Goal: Use online tool/utility: Utilize a website feature to perform a specific function

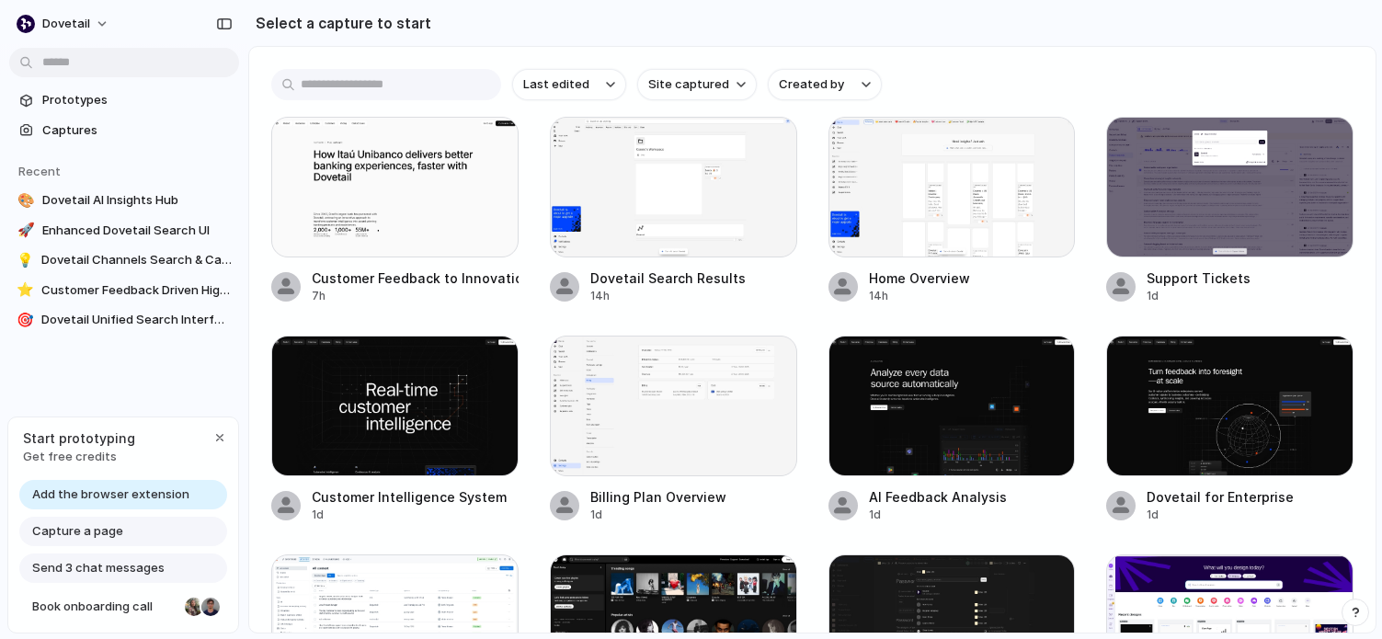
click at [138, 487] on span "Add the browser extension" at bounding box center [110, 495] width 157 height 18
click at [139, 494] on span "Add the browser extension" at bounding box center [110, 495] width 157 height 18
click at [105, 90] on link "Prototypes" at bounding box center [124, 100] width 230 height 28
click at [860, 76] on button "Created by" at bounding box center [825, 84] width 114 height 31
click at [891, 54] on div "All users Benjamin Humphrey Carlyn Shaw Jess Telford Jessica Pang Margaret Szwa…" at bounding box center [691, 319] width 1382 height 639
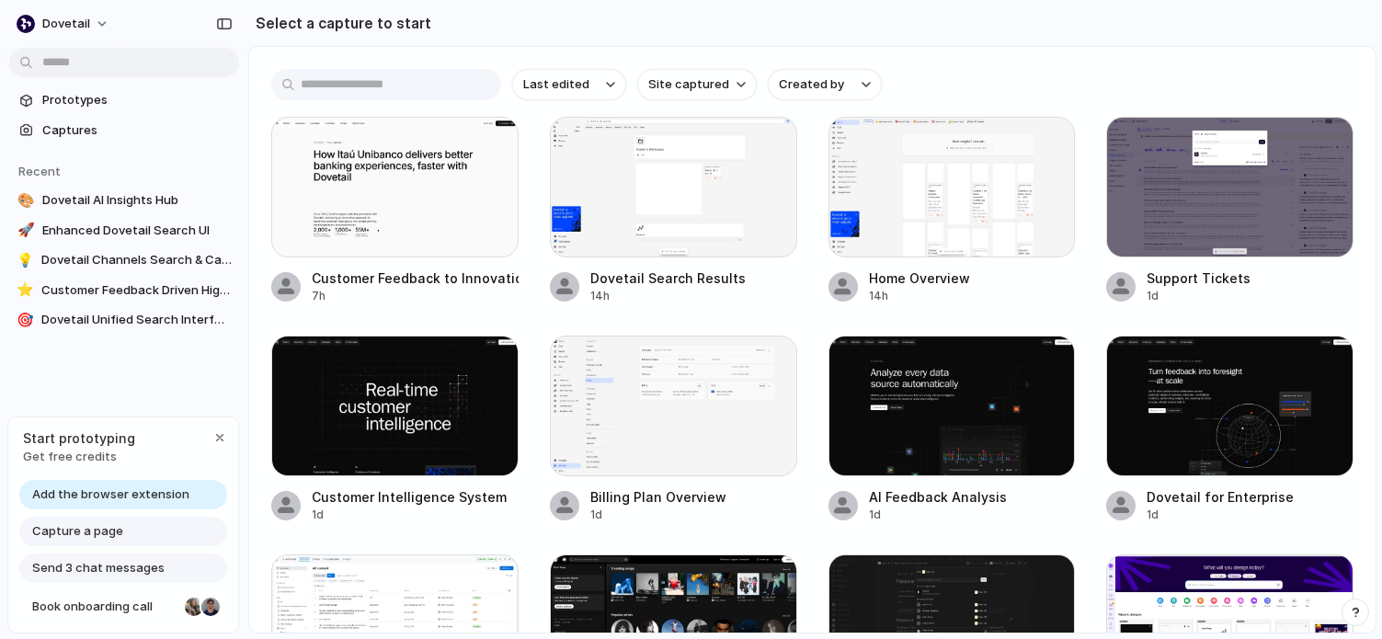
click at [78, 454] on span "Get free credits" at bounding box center [79, 457] width 112 height 18
click at [218, 430] on div "button" at bounding box center [219, 437] width 15 height 15
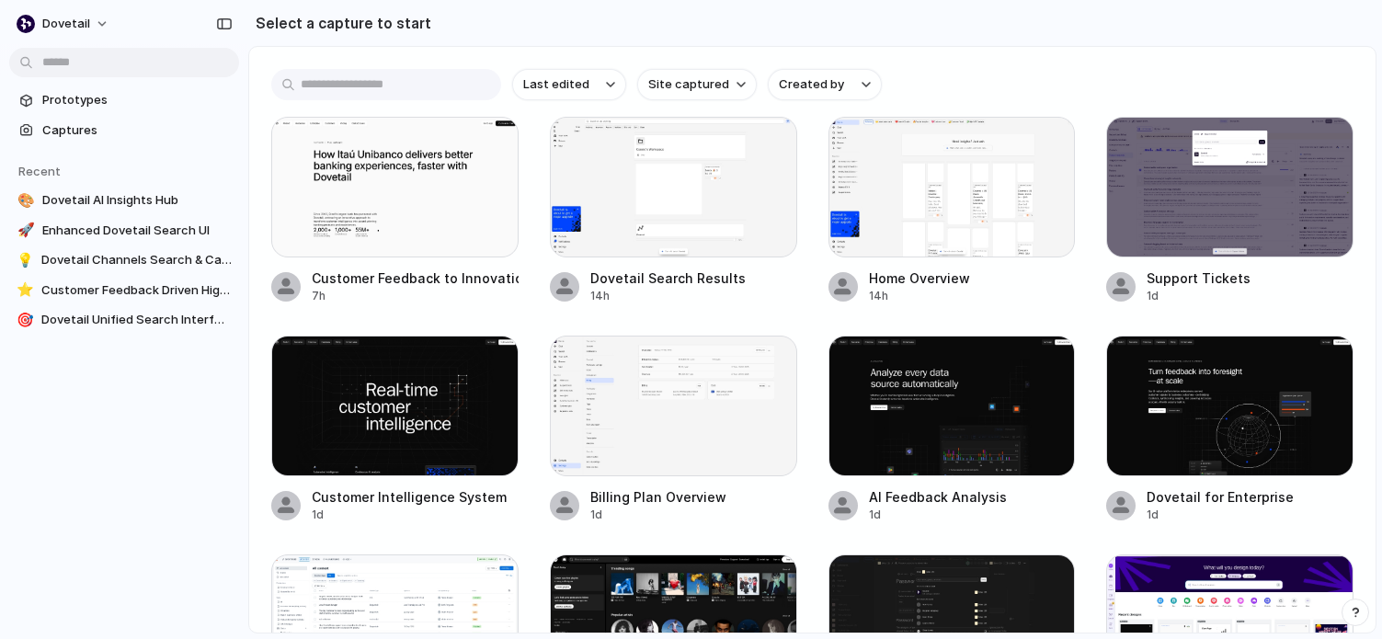
click at [119, 482] on div "Prototypes Captures Recent 🎨 Dovetail AI Insights Hub 🚀 Enhanced Dovetail Searc…" at bounding box center [124, 287] width 248 height 575
click at [71, 97] on span "Prototypes" at bounding box center [136, 100] width 189 height 18
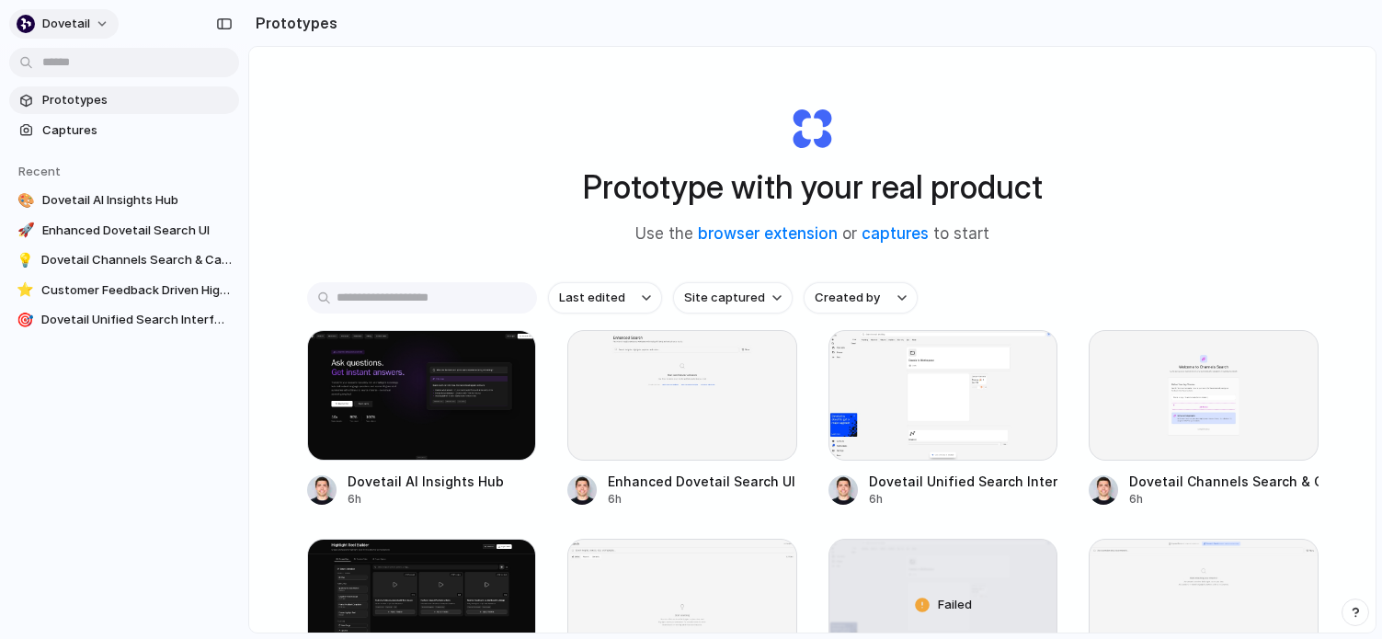
click at [90, 23] on button "dovetail" at bounding box center [63, 23] width 109 height 29
click at [80, 66] on span "Settings" at bounding box center [67, 65] width 51 height 18
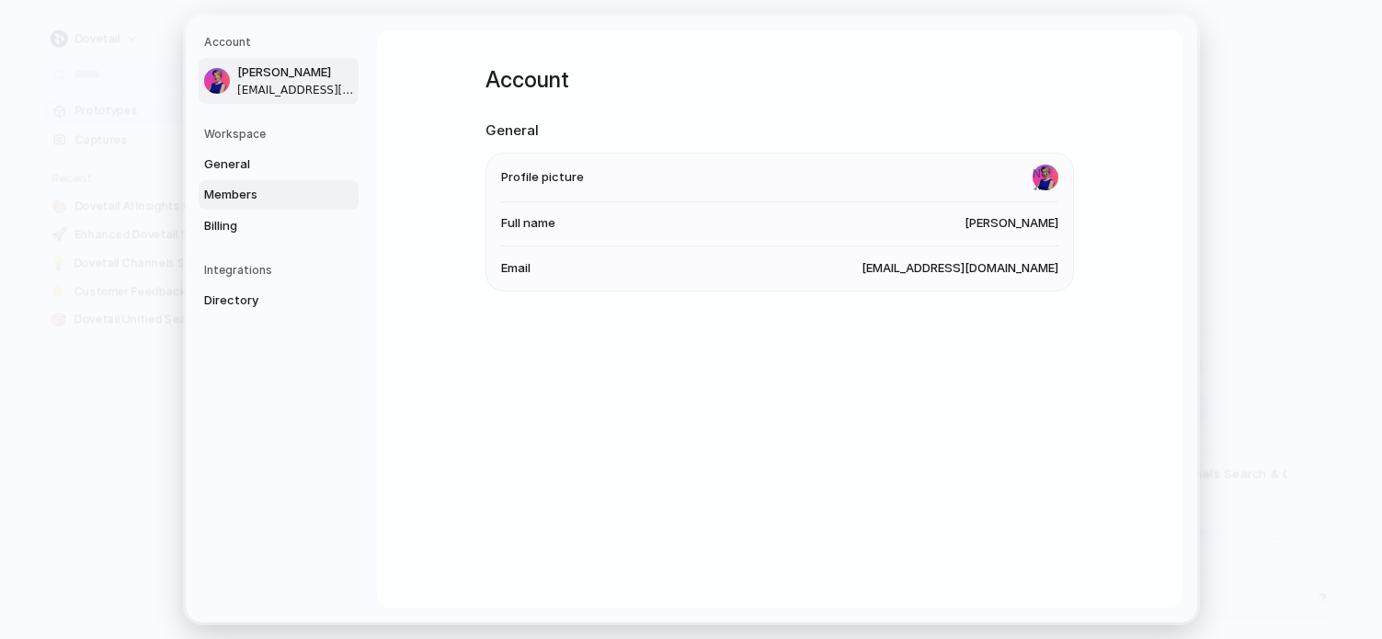
click at [238, 192] on span "Members" at bounding box center [263, 195] width 118 height 18
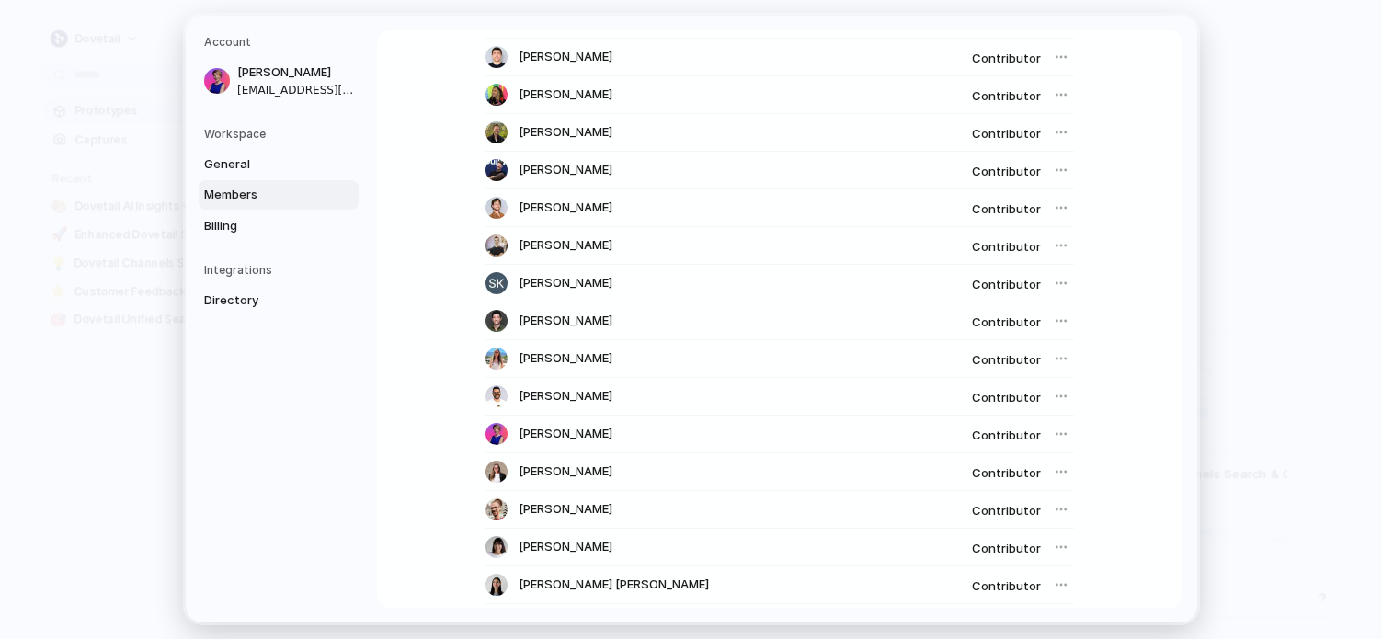
scroll to position [500, 0]
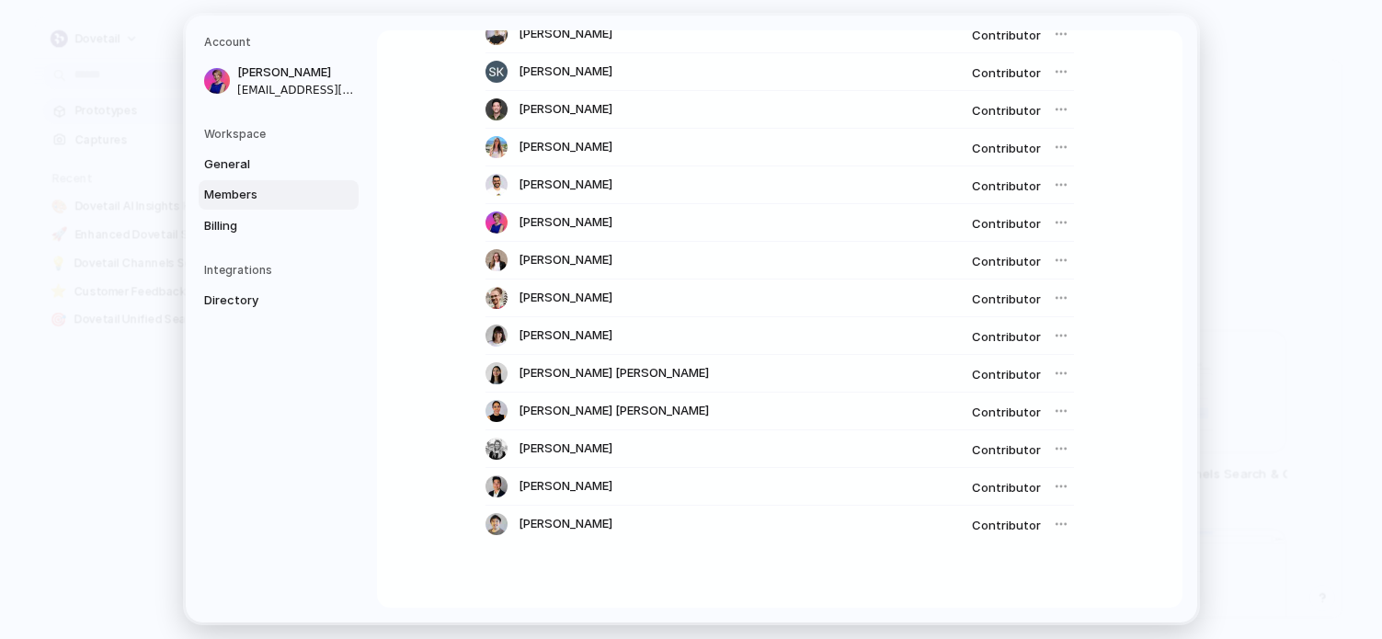
click at [1061, 228] on div at bounding box center [1062, 223] width 26 height 26
click at [1061, 225] on div at bounding box center [1062, 223] width 26 height 26
click at [1060, 212] on div at bounding box center [1062, 223] width 26 height 26
click at [1022, 218] on span "Contributor" at bounding box center [1006, 223] width 69 height 15
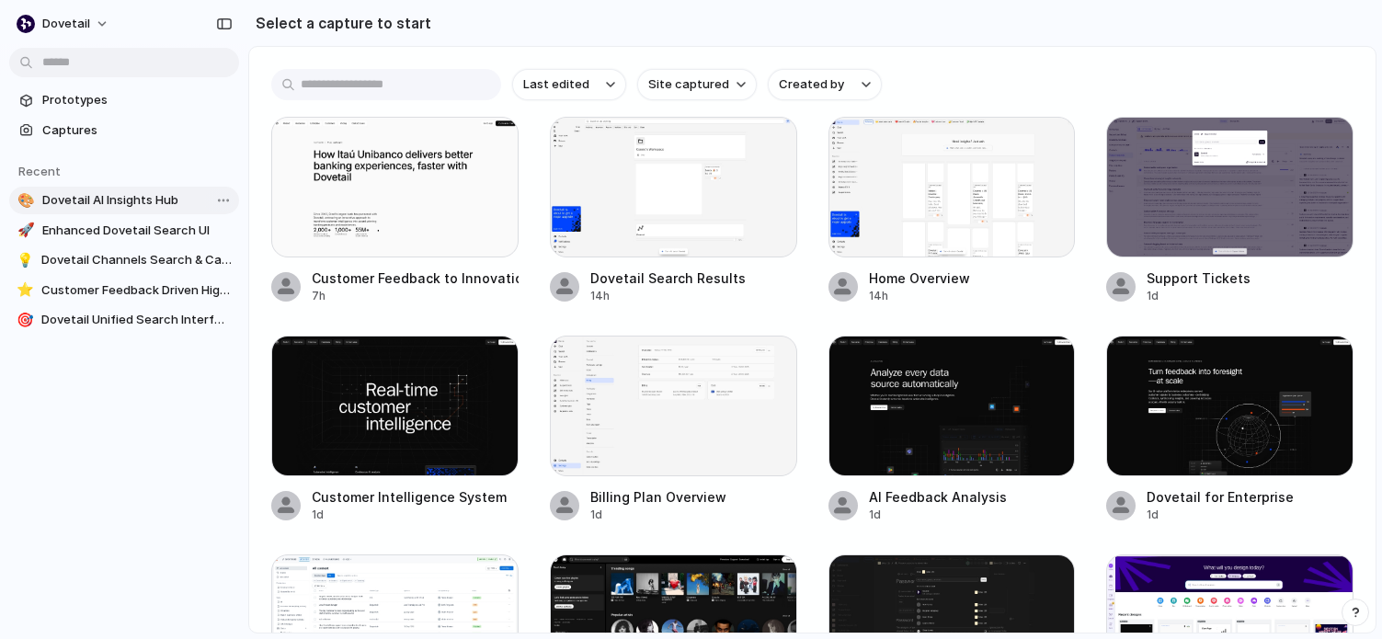
click at [125, 203] on span "Dovetail AI Insights Hub" at bounding box center [136, 200] width 189 height 18
click at [122, 304] on link "⭐ Customer Feedback Driven Highlight Reel Builder" at bounding box center [124, 291] width 230 height 28
click at [490, 143] on div "button" at bounding box center [492, 143] width 15 height 15
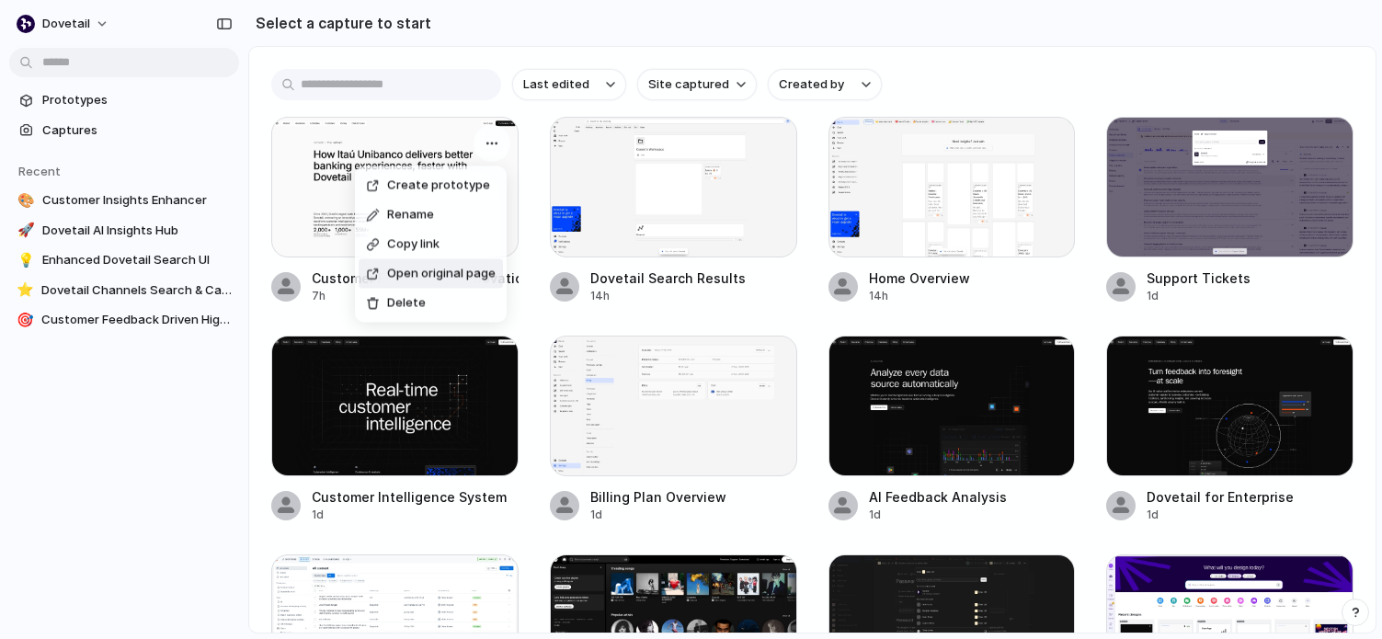
click at [453, 270] on span "Open original page" at bounding box center [441, 274] width 109 height 18
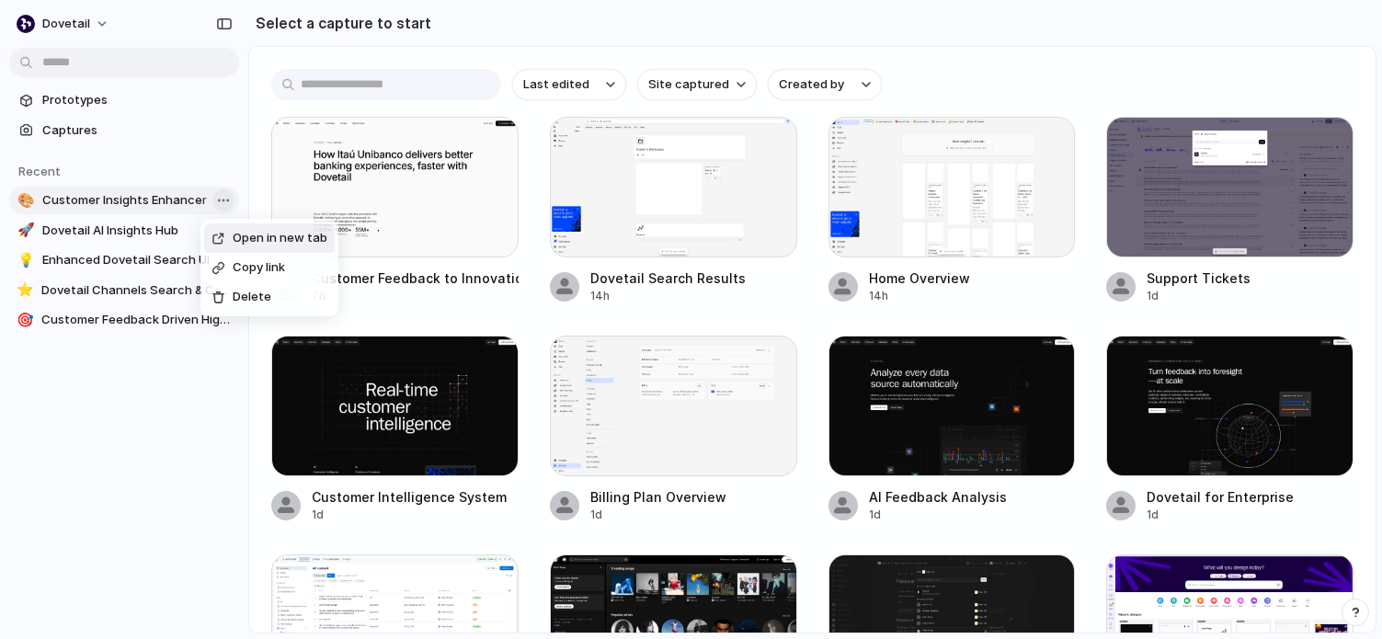
click at [224, 198] on body "dovetail Prototypes Captures Recent 🎨 Customer Insights Enhancer 🚀 Dovetail AI …" at bounding box center [691, 319] width 1382 height 639
click at [224, 198] on div "Open in new tab Copy link Delete" at bounding box center [691, 319] width 1382 height 639
click at [87, 232] on span "Dovetail AI Insights Hub" at bounding box center [136, 231] width 189 height 18
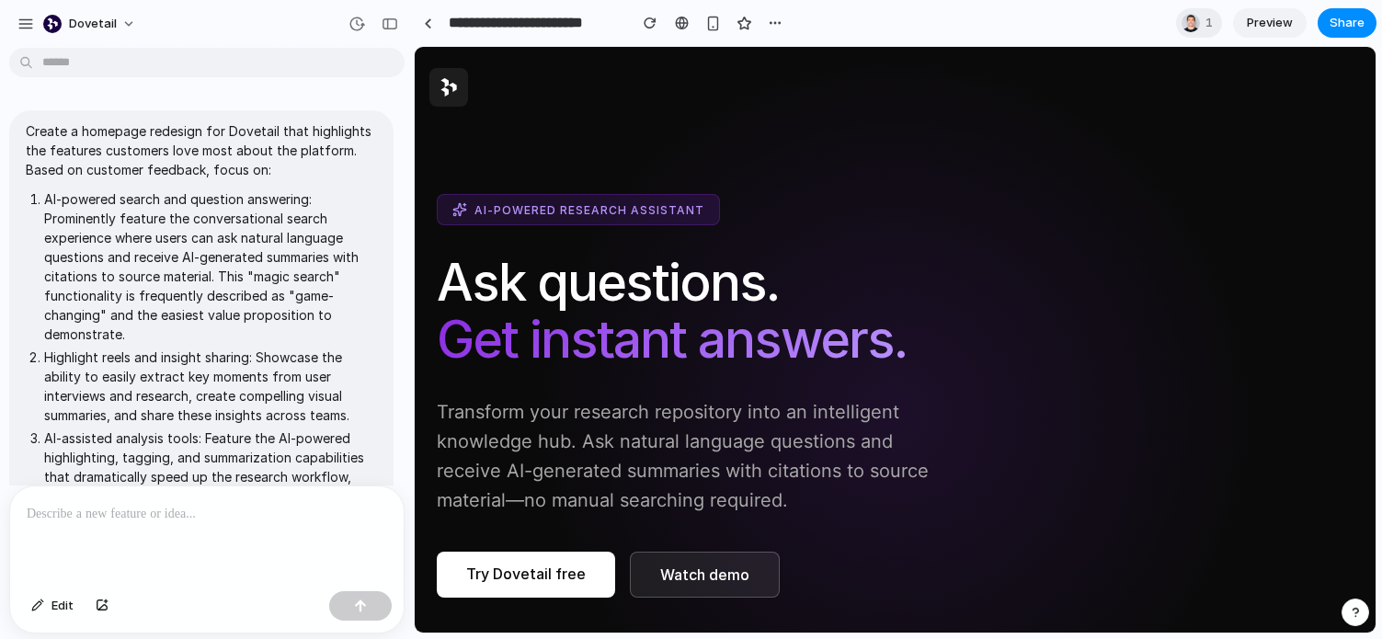
scroll to position [845, 0]
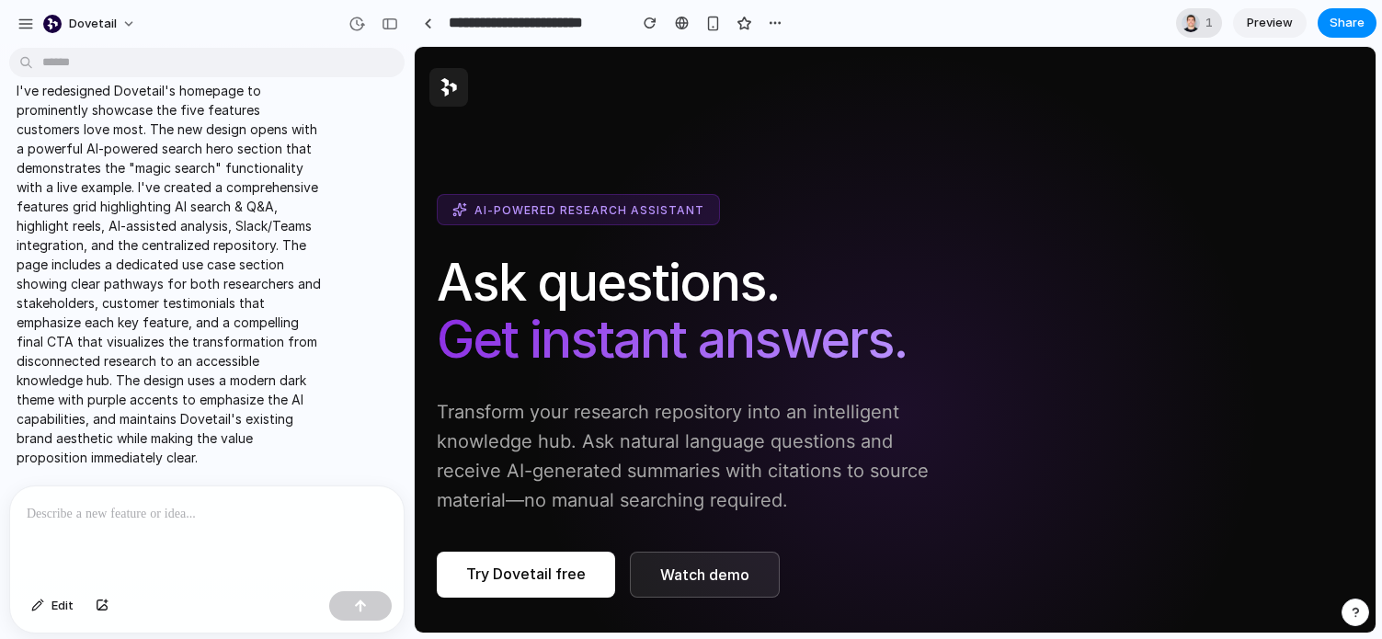
click at [1192, 20] on div at bounding box center [1191, 23] width 18 height 18
click at [1192, 20] on div "Seen by Peter Wooden" at bounding box center [691, 319] width 1382 height 639
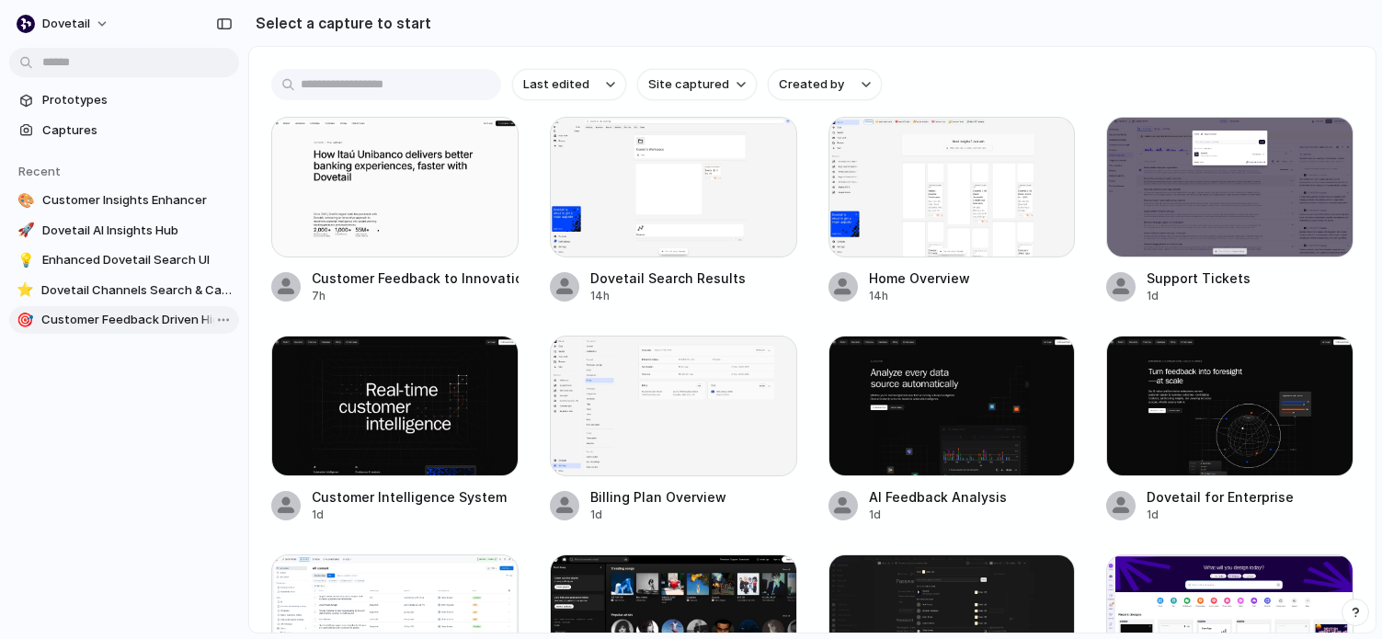
click at [112, 327] on span "Customer Feedback Driven Highlight Reel Builder" at bounding box center [136, 320] width 190 height 18
click at [103, 199] on span "Customer Insights Enhancer" at bounding box center [136, 200] width 189 height 18
click at [97, 236] on span "Dovetail AI Insights Hub" at bounding box center [136, 231] width 189 height 18
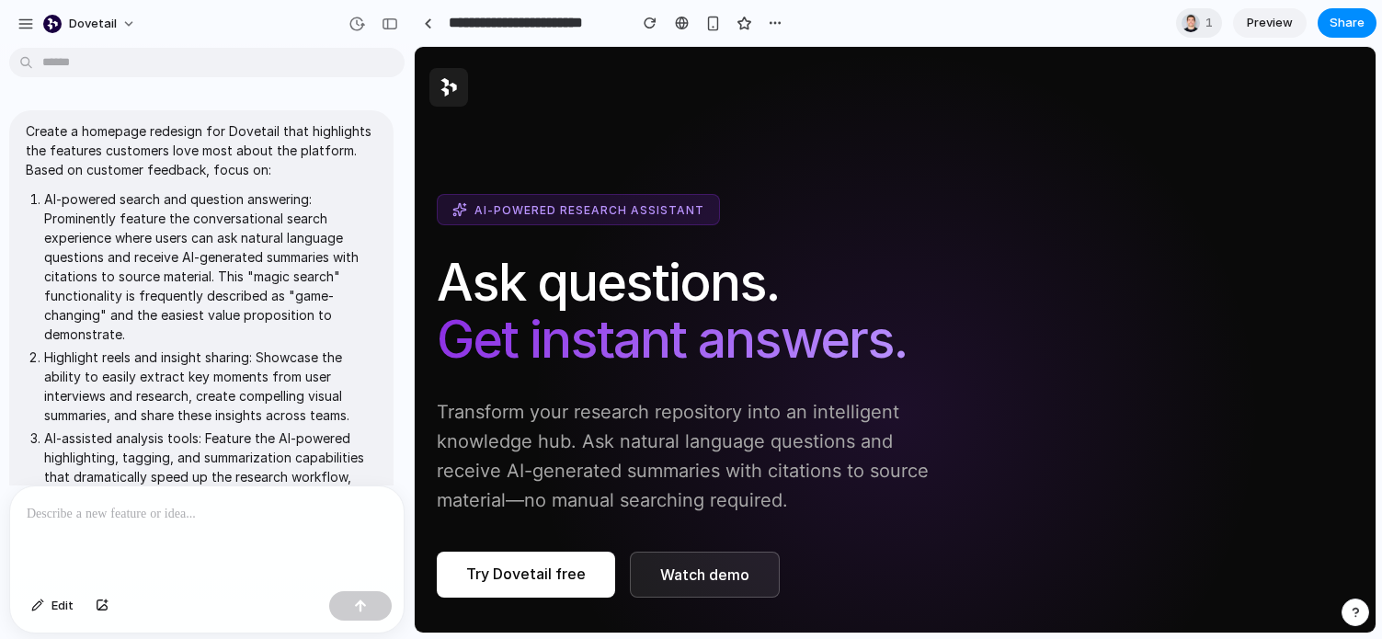
scroll to position [845, 0]
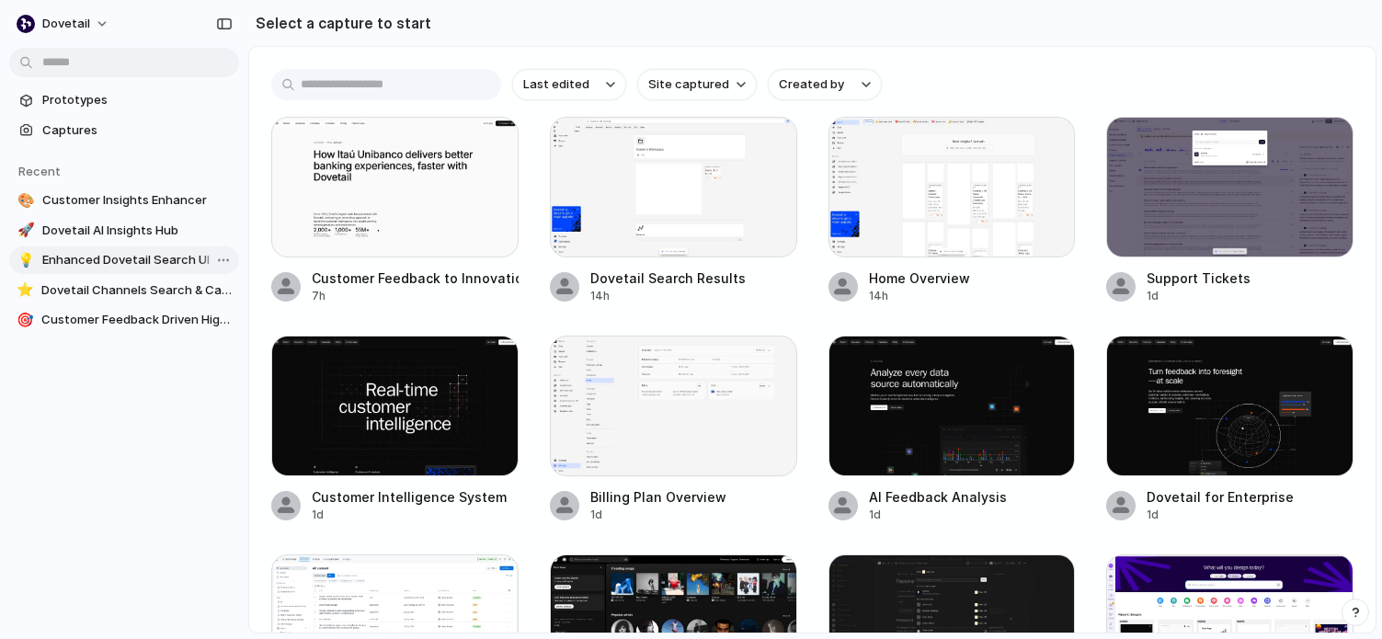
click at [120, 259] on span "Enhanced Dovetail Search UI" at bounding box center [136, 260] width 189 height 18
click at [93, 288] on span "Dovetail Channels Search & Categorization" at bounding box center [136, 290] width 190 height 18
click at [87, 199] on span "Customer Insights Enhancer" at bounding box center [136, 200] width 189 height 18
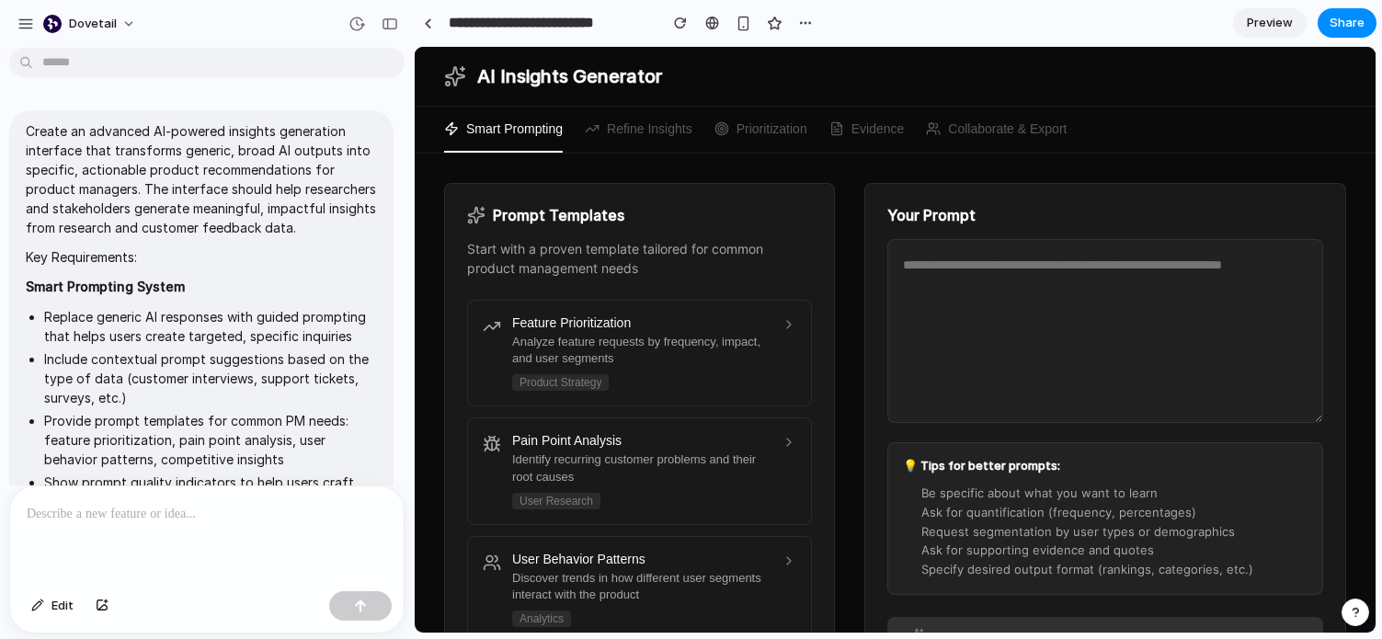
click at [1058, 13] on section "**********" at bounding box center [895, 23] width 963 height 46
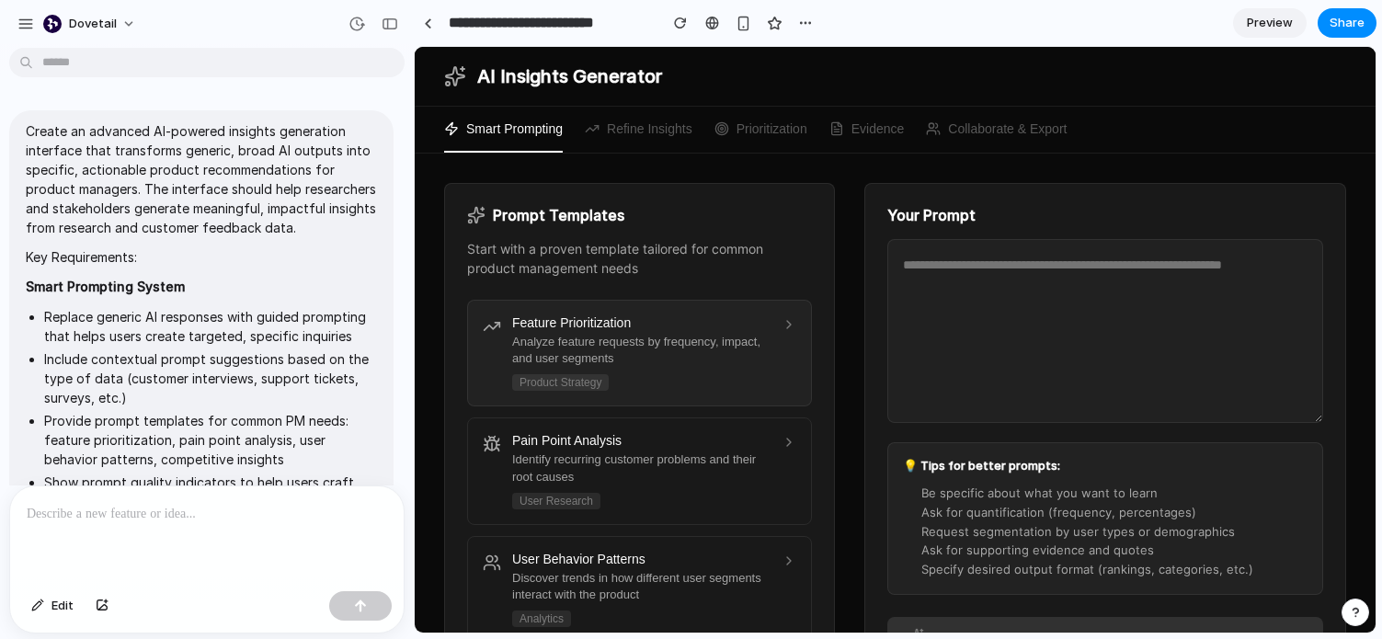
click at [767, 331] on div "Feature Prioritization Analyze feature requests by frequency, impact, and user …" at bounding box center [641, 352] width 258 height 75
type textarea "**********"
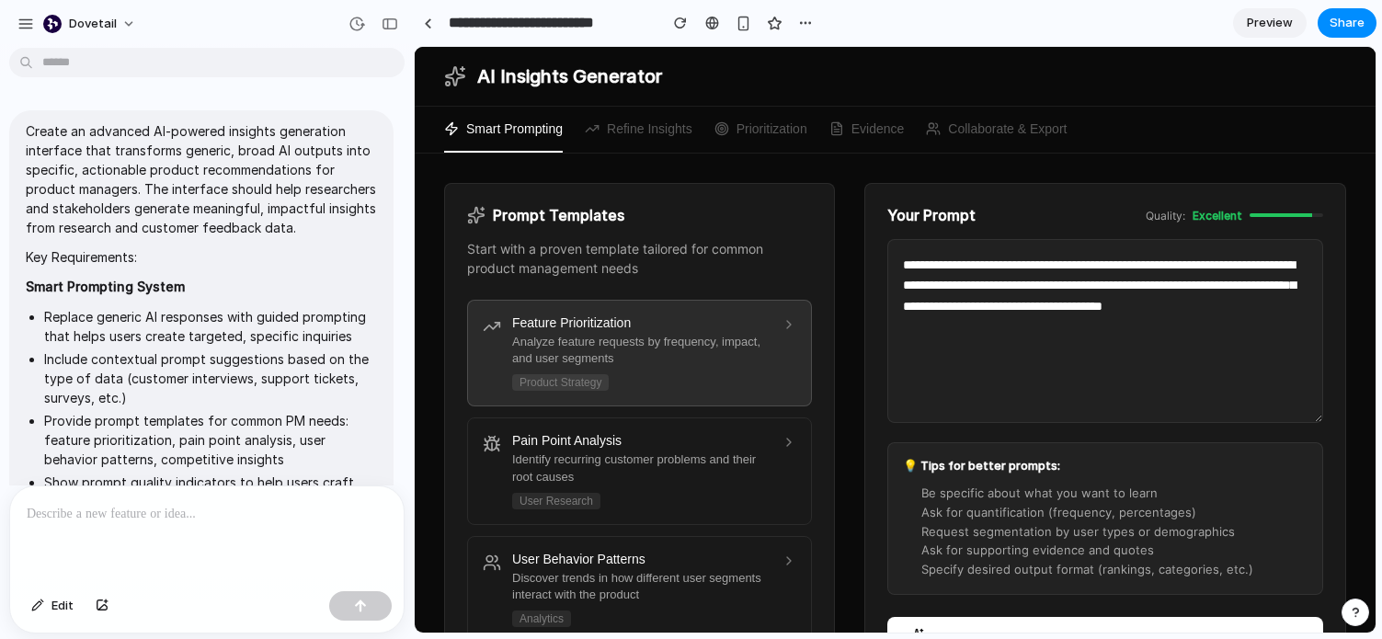
click at [1058, 11] on section "**********" at bounding box center [895, 23] width 963 height 46
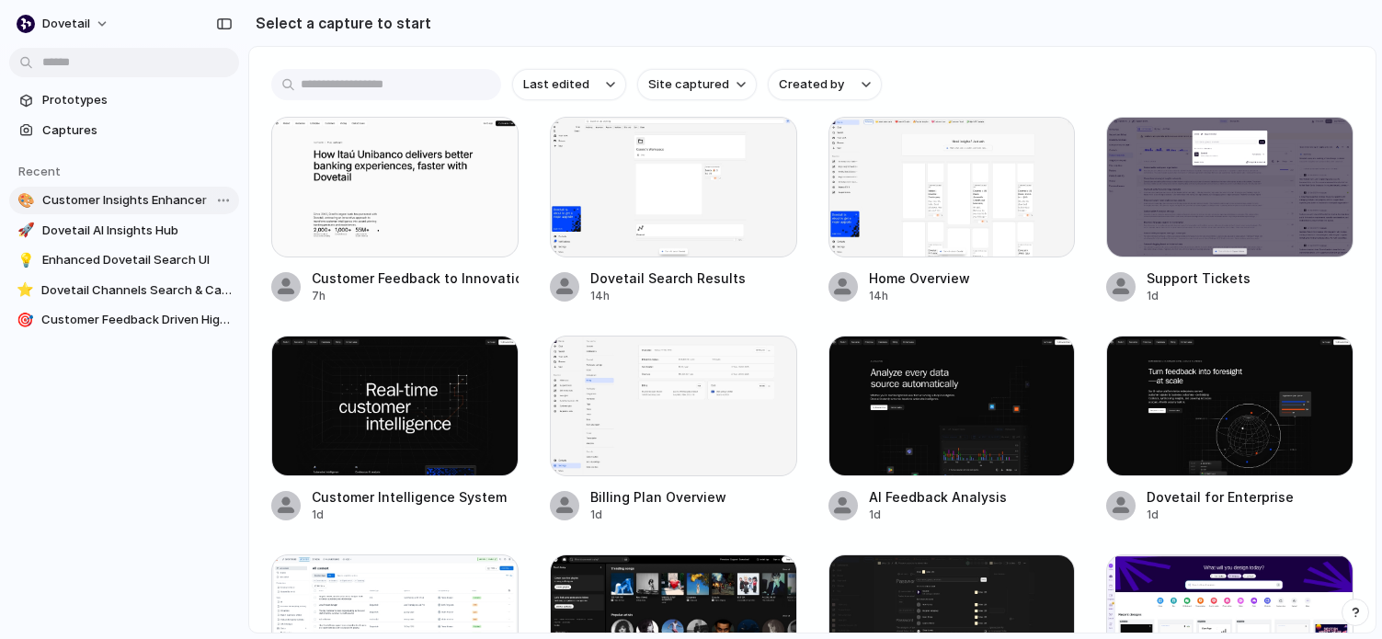
click at [145, 210] on link "🎨 Customer Insights Enhancer" at bounding box center [124, 201] width 230 height 28
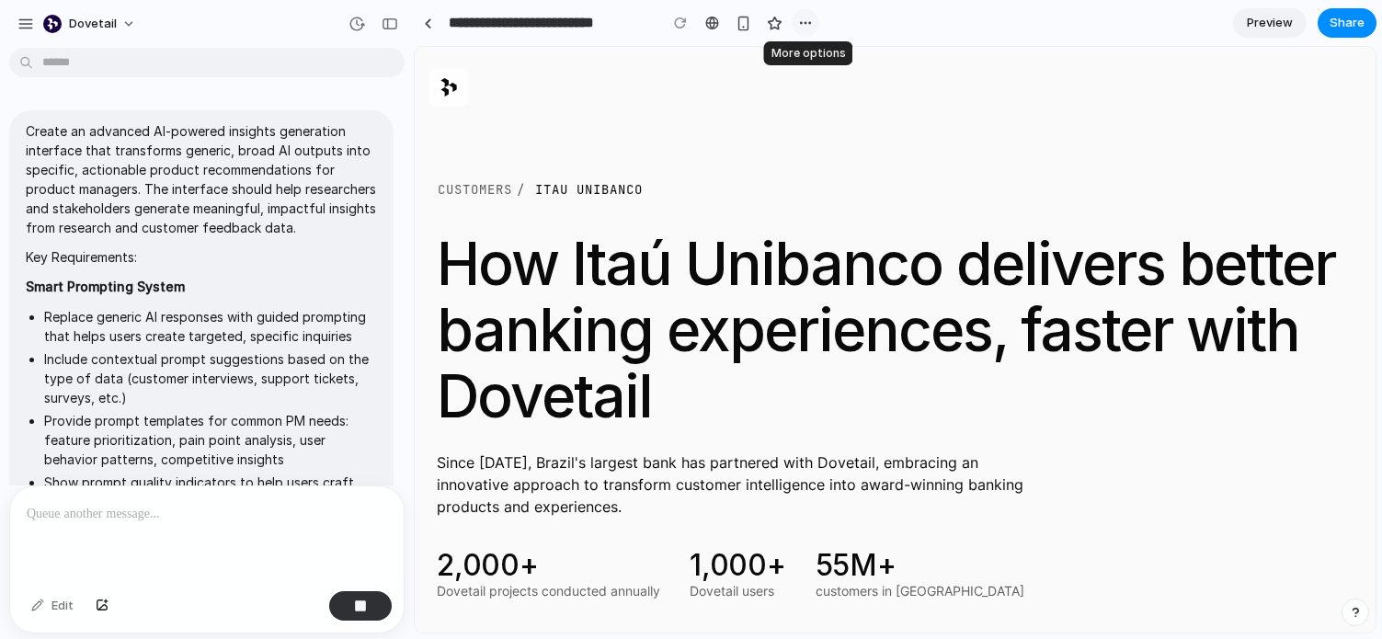
click at [808, 28] on div "button" at bounding box center [805, 23] width 15 height 15
click at [806, 28] on div "Duplicate Delete" at bounding box center [691, 319] width 1382 height 639
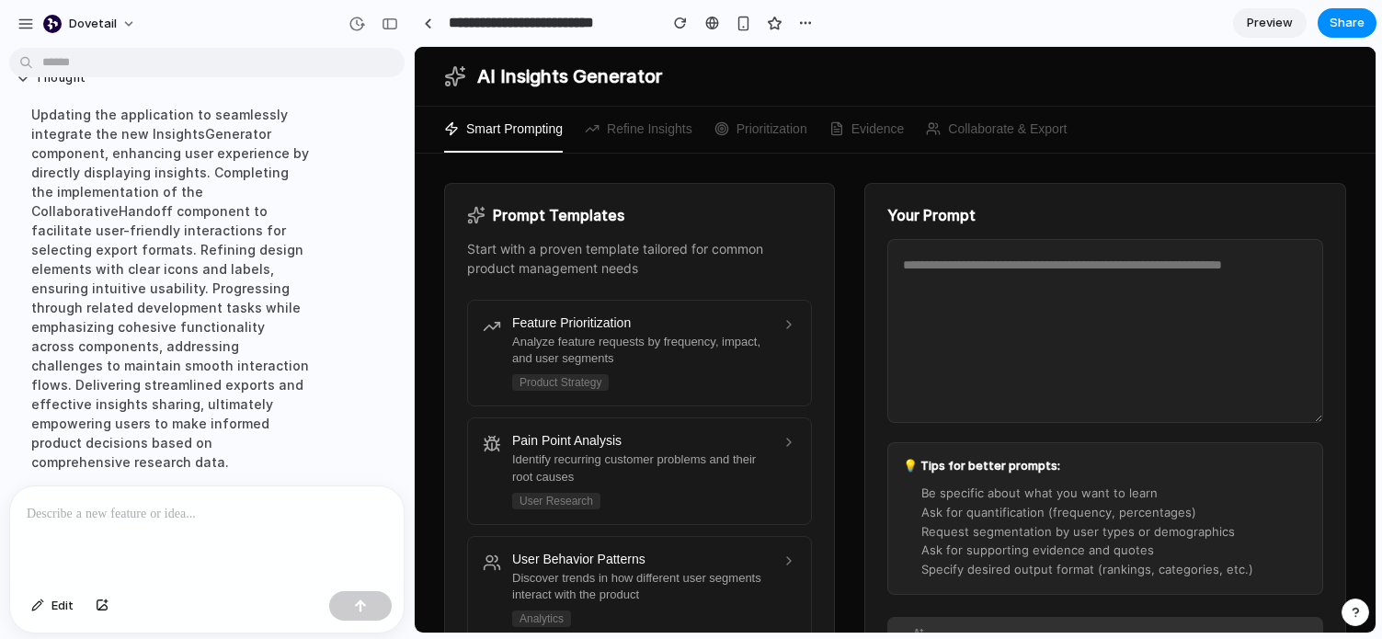
scroll to position [1887, 0]
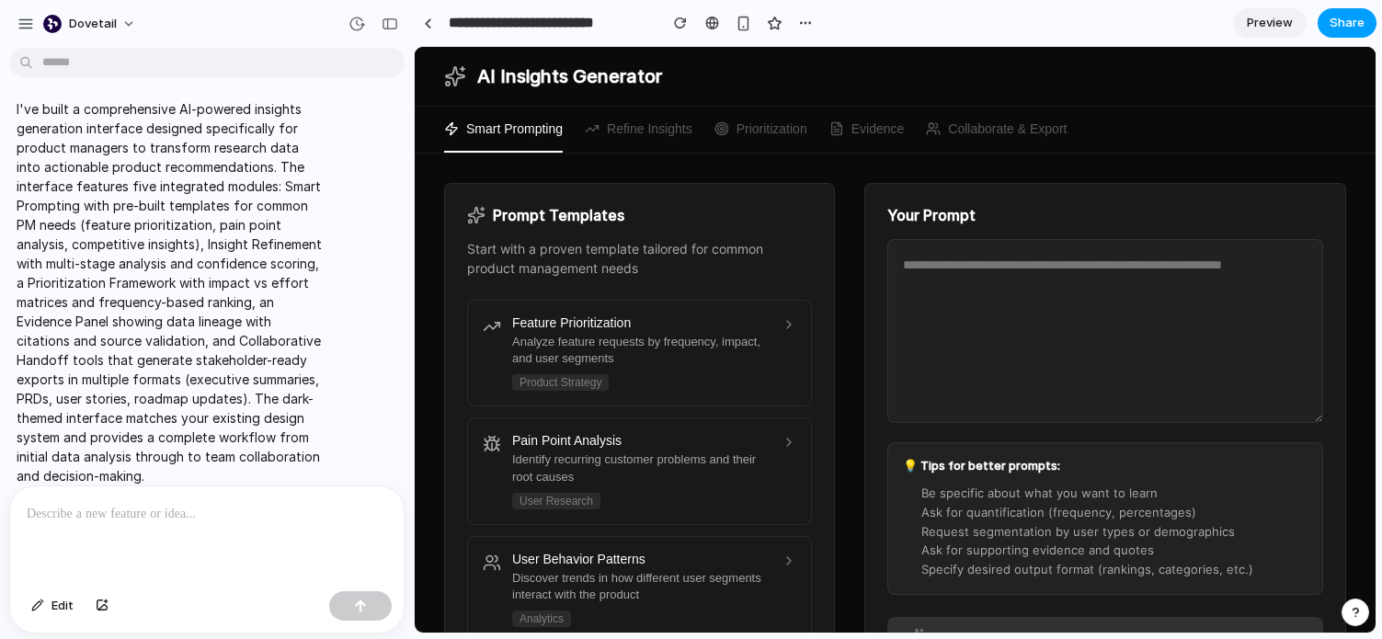
click at [1356, 22] on span "Share" at bounding box center [1347, 23] width 35 height 18
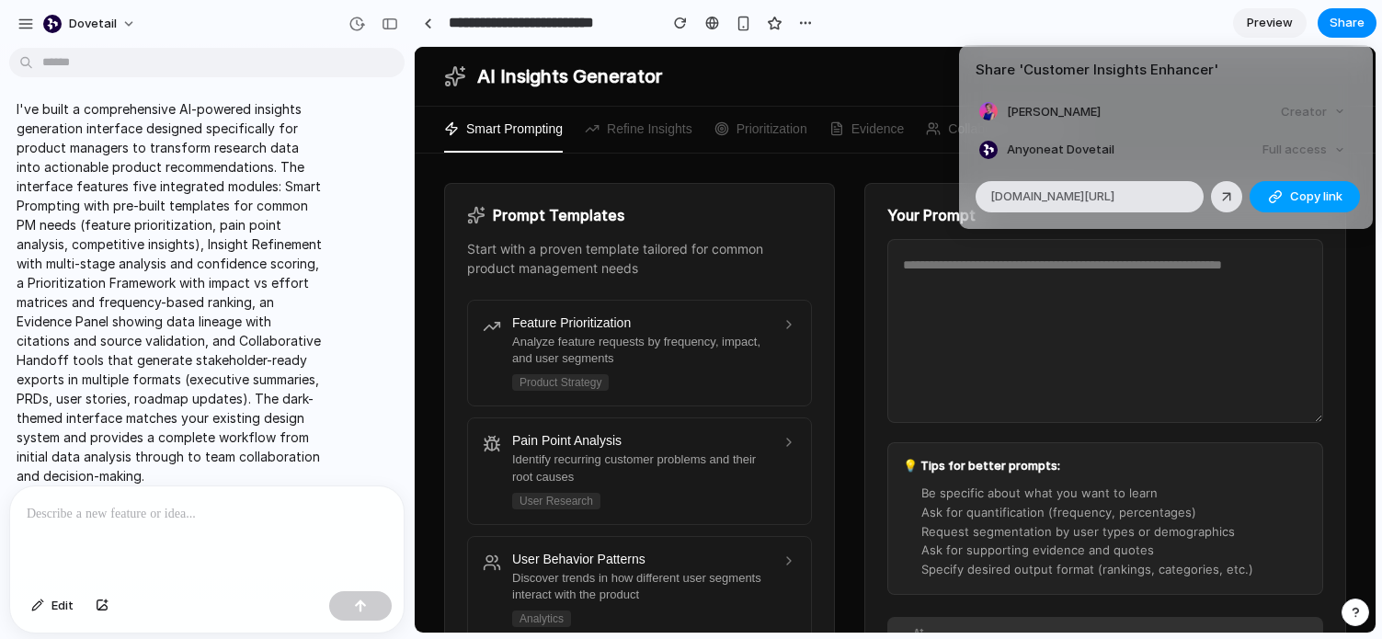
click at [1322, 190] on span "Copy link" at bounding box center [1316, 197] width 52 height 18
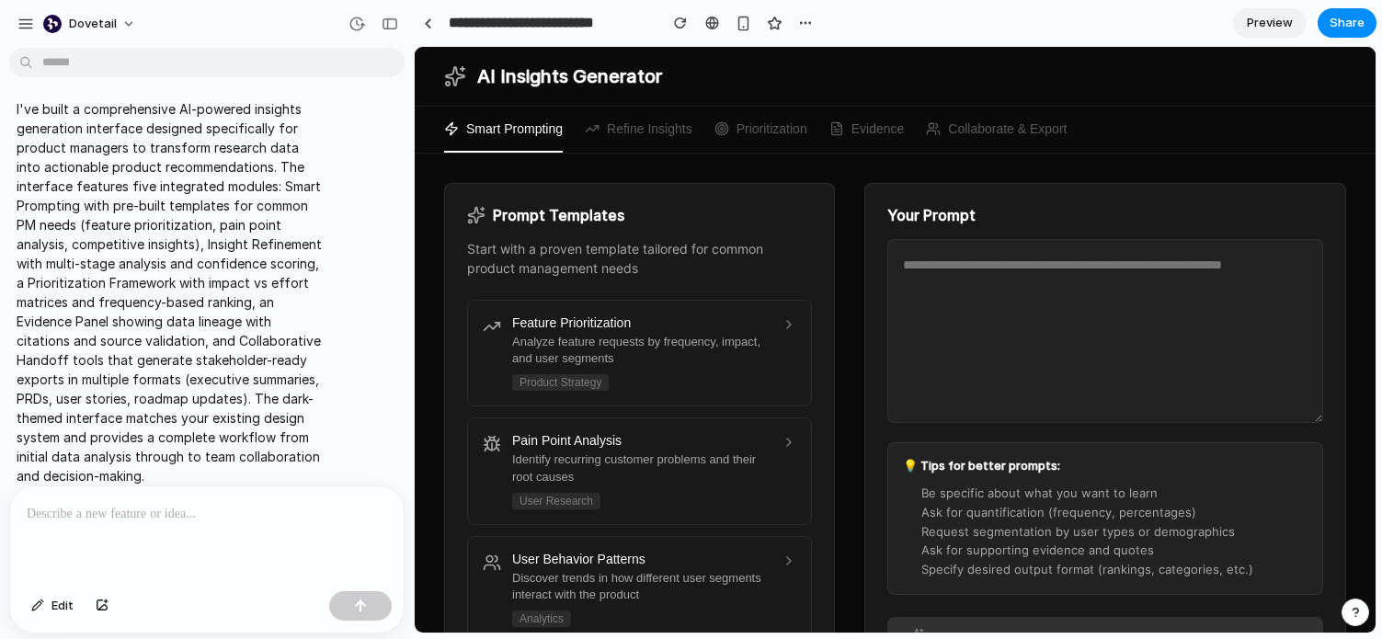
click at [904, 34] on div "Share ' Customer Insights Enhancer ' Cassie Haughey Creator Anyone at Dovetail …" at bounding box center [691, 319] width 1382 height 639
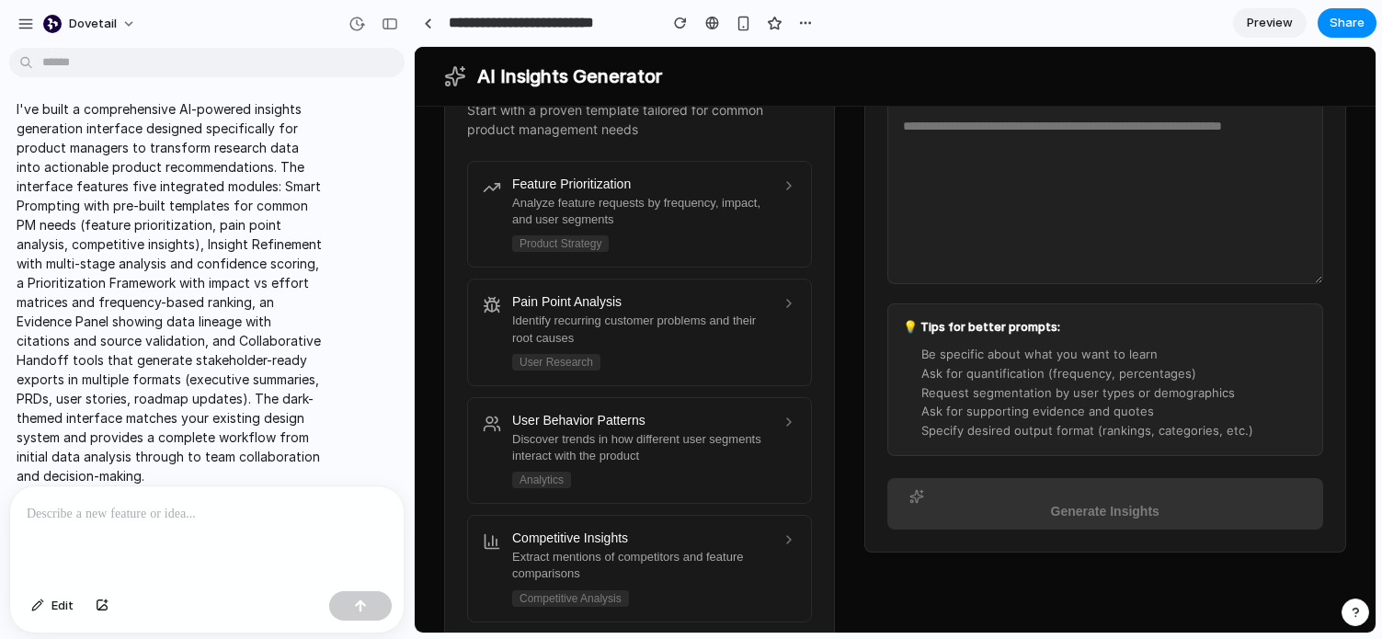
scroll to position [0, 0]
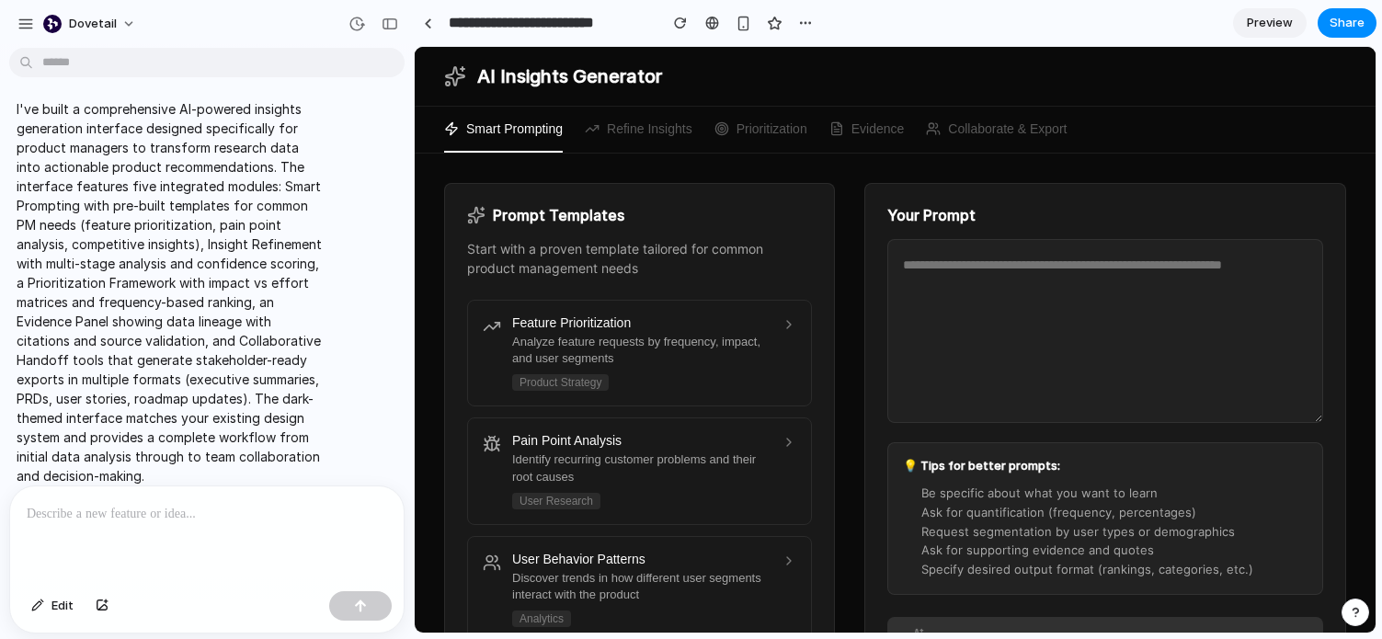
click at [1263, 19] on span "Preview" at bounding box center [1270, 23] width 46 height 18
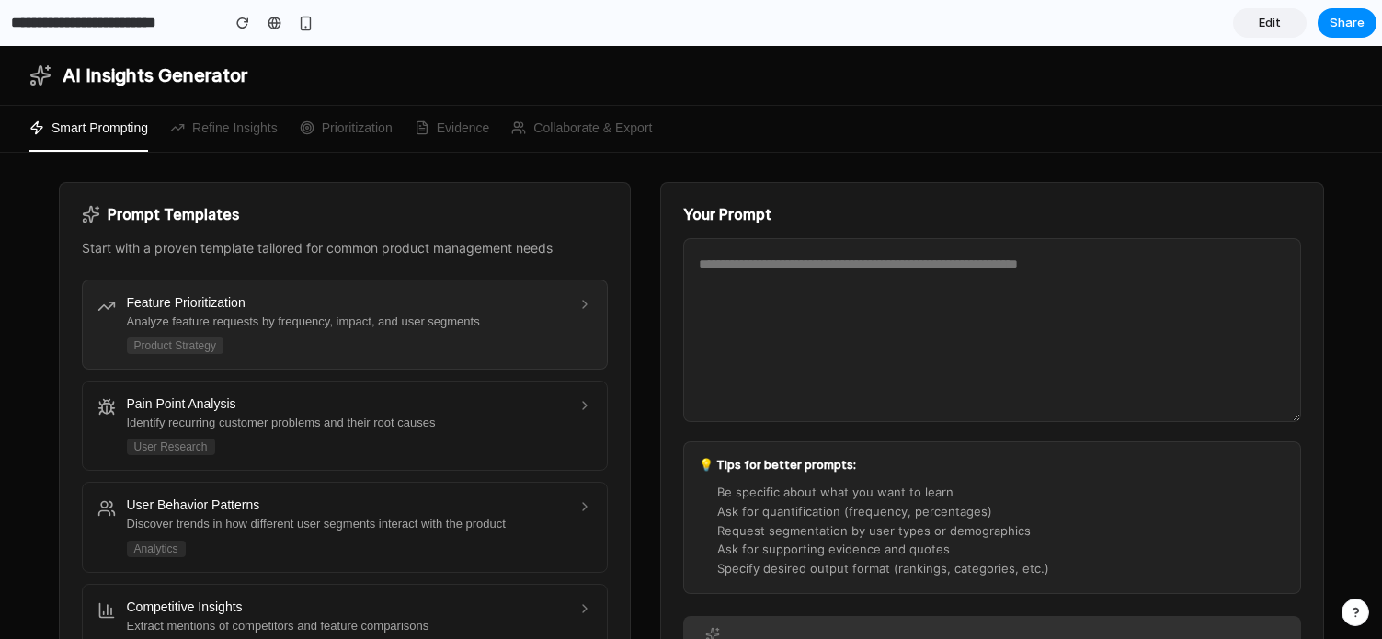
click at [451, 315] on div "Analyze feature requests by frequency, impact, and user segments" at bounding box center [347, 322] width 440 height 17
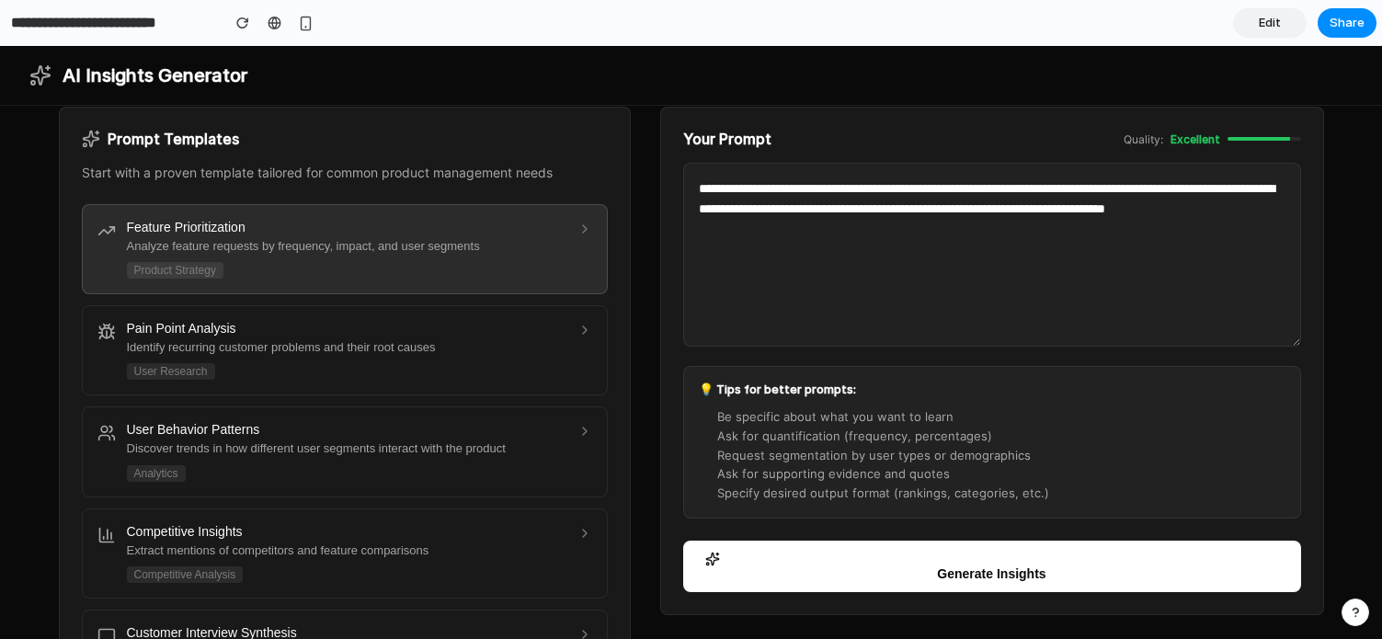
scroll to position [77, 0]
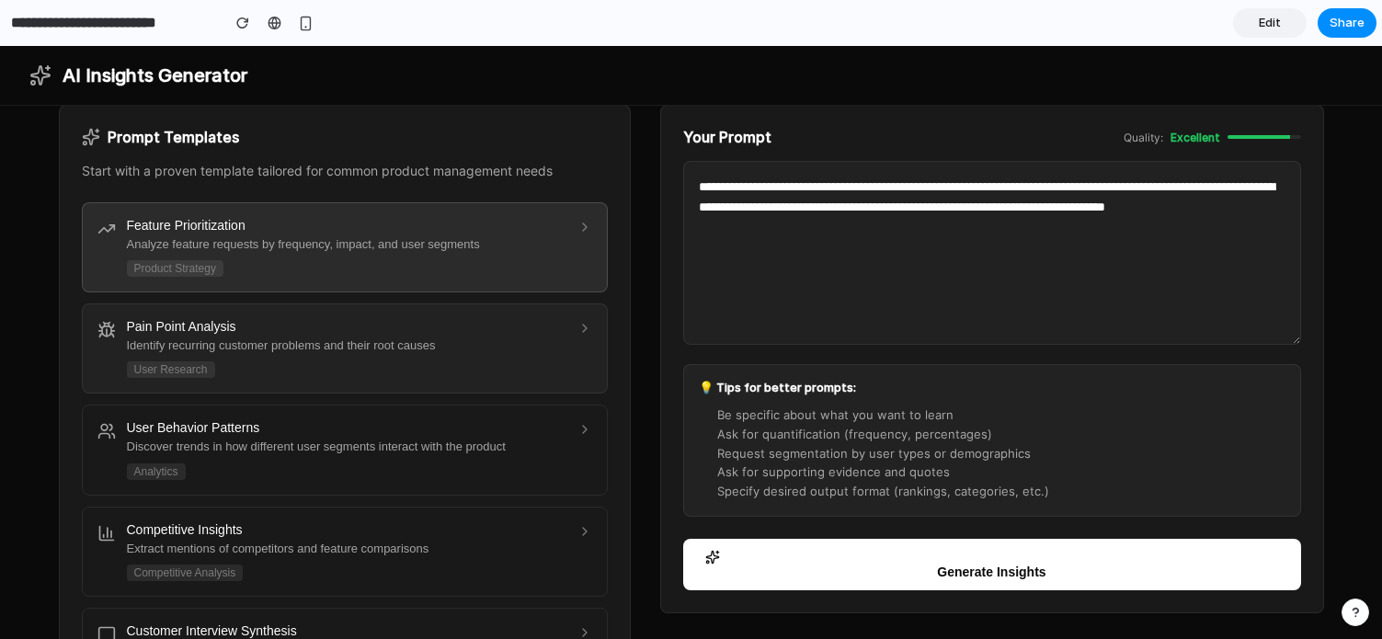
click at [518, 327] on div "Pain Point Analysis" at bounding box center [347, 326] width 440 height 15
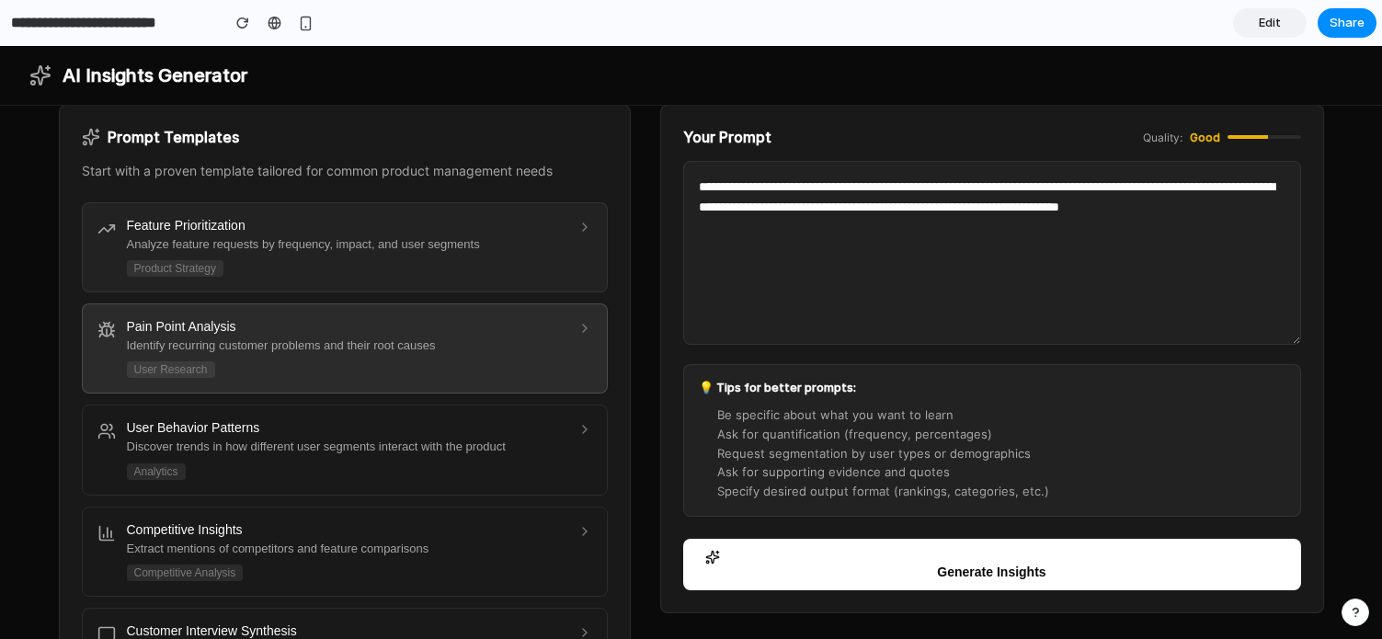
click at [508, 249] on div "Analyze feature requests by frequency, impact, and user segments" at bounding box center [347, 244] width 440 height 17
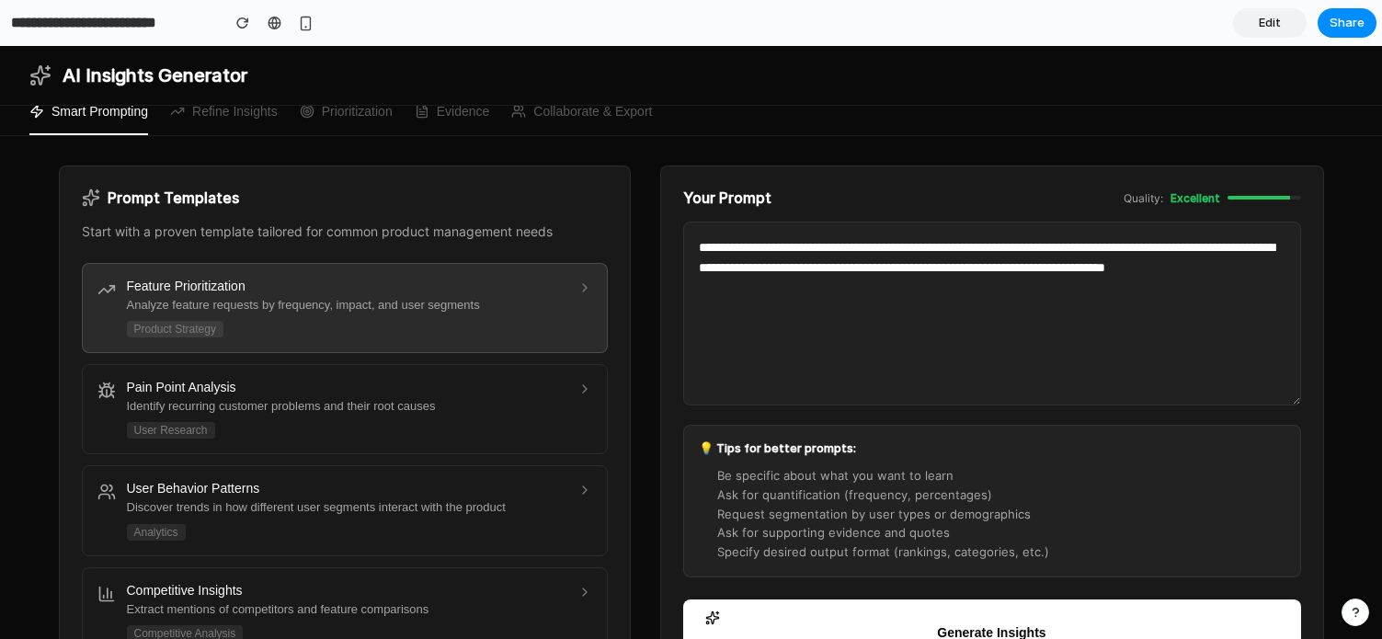
scroll to position [11, 0]
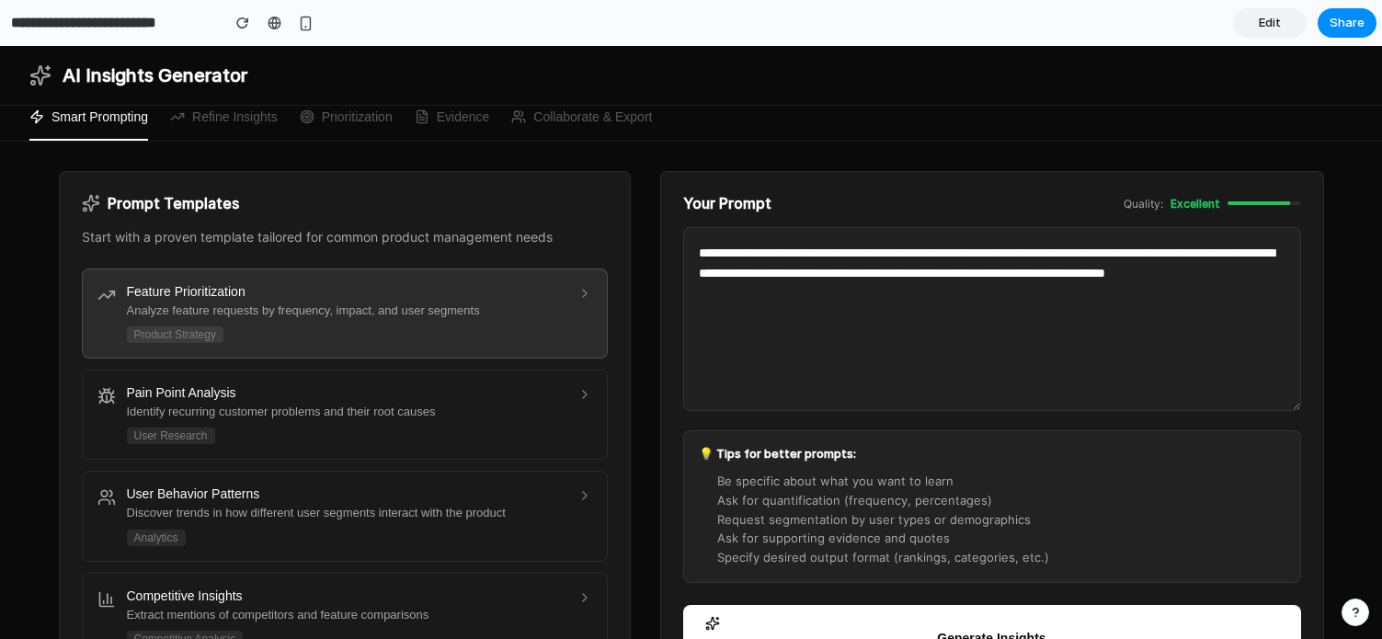
click at [839, 325] on textarea "**********" at bounding box center [992, 319] width 618 height 184
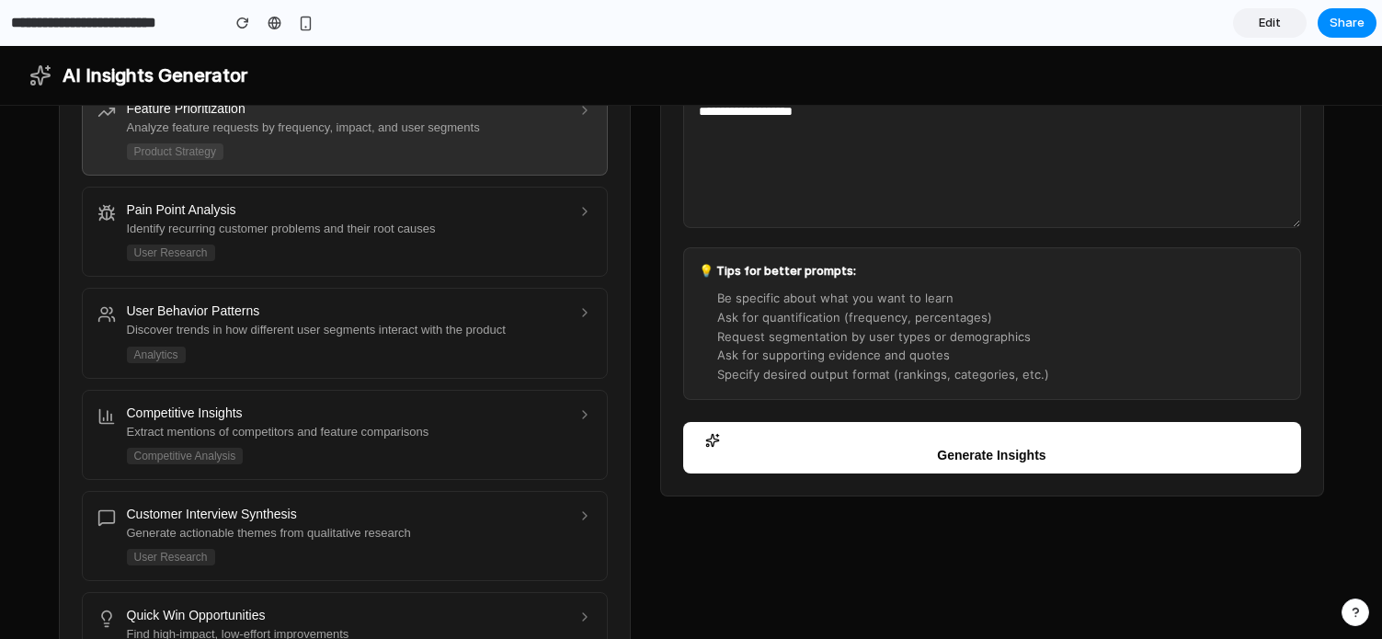
scroll to position [191, 0]
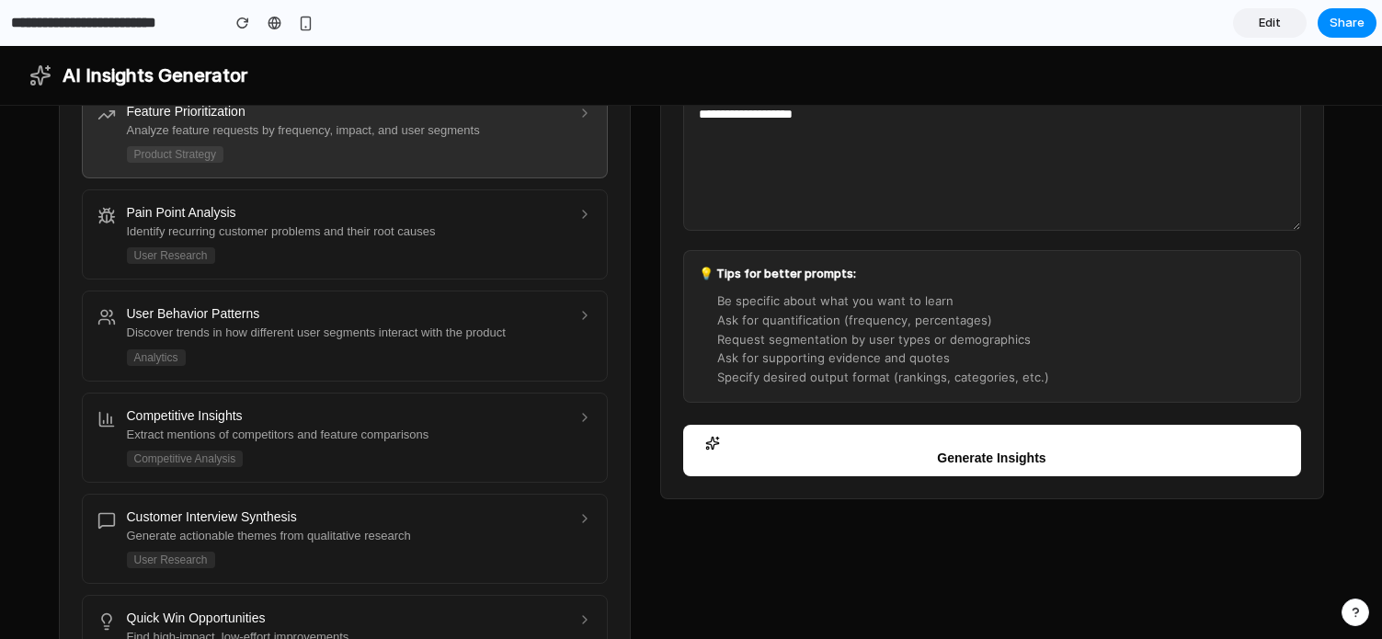
type textarea "**********"
click at [842, 457] on button "Generate Insights" at bounding box center [992, 451] width 618 height 52
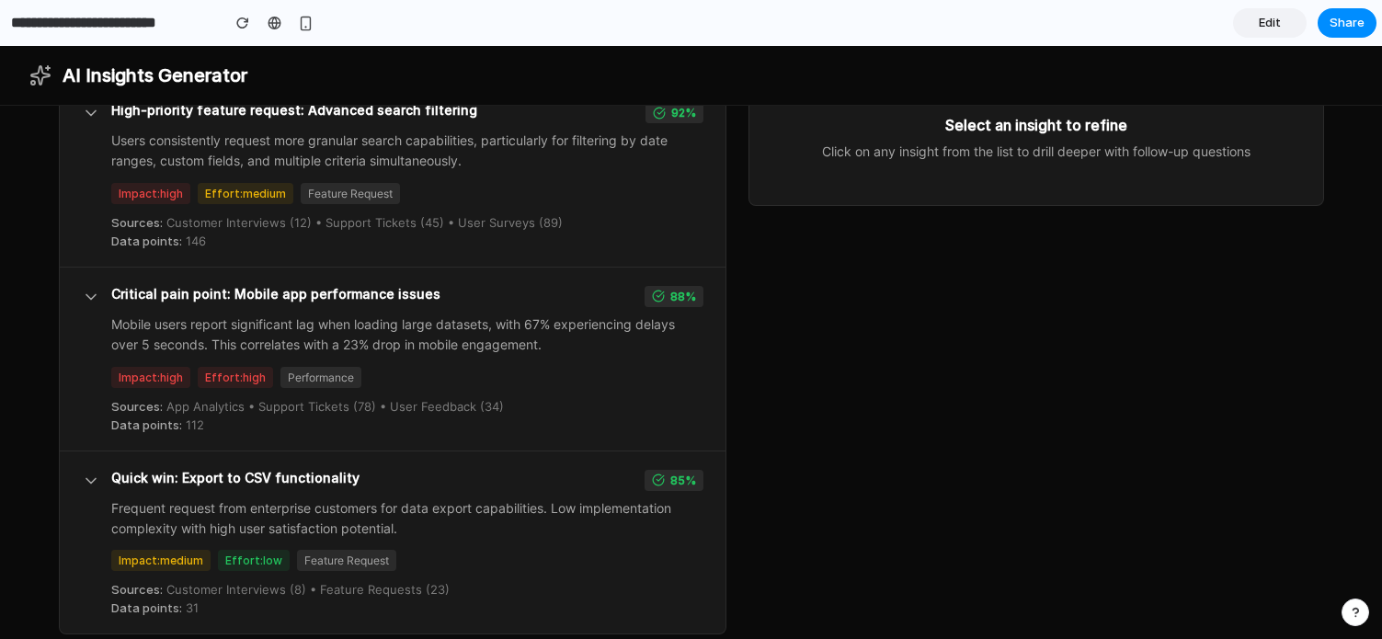
scroll to position [194, 0]
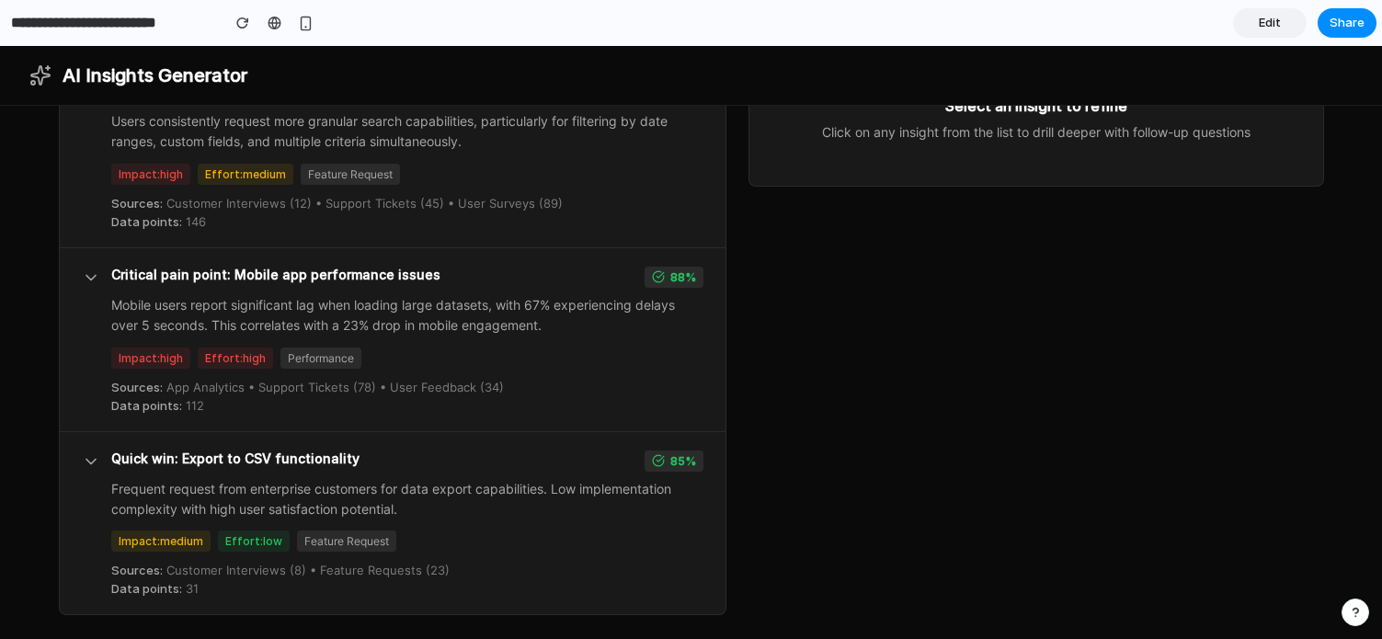
click at [584, 352] on div "Impact: high Effort: high Performance" at bounding box center [407, 358] width 592 height 21
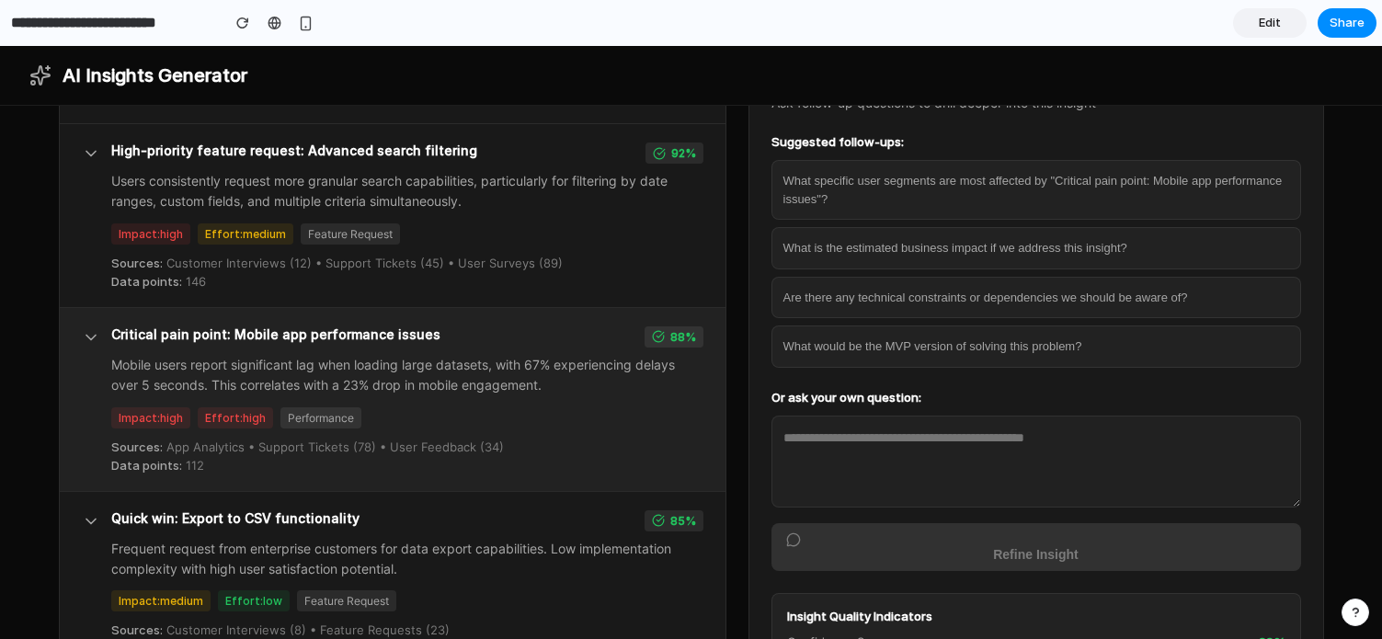
scroll to position [0, 0]
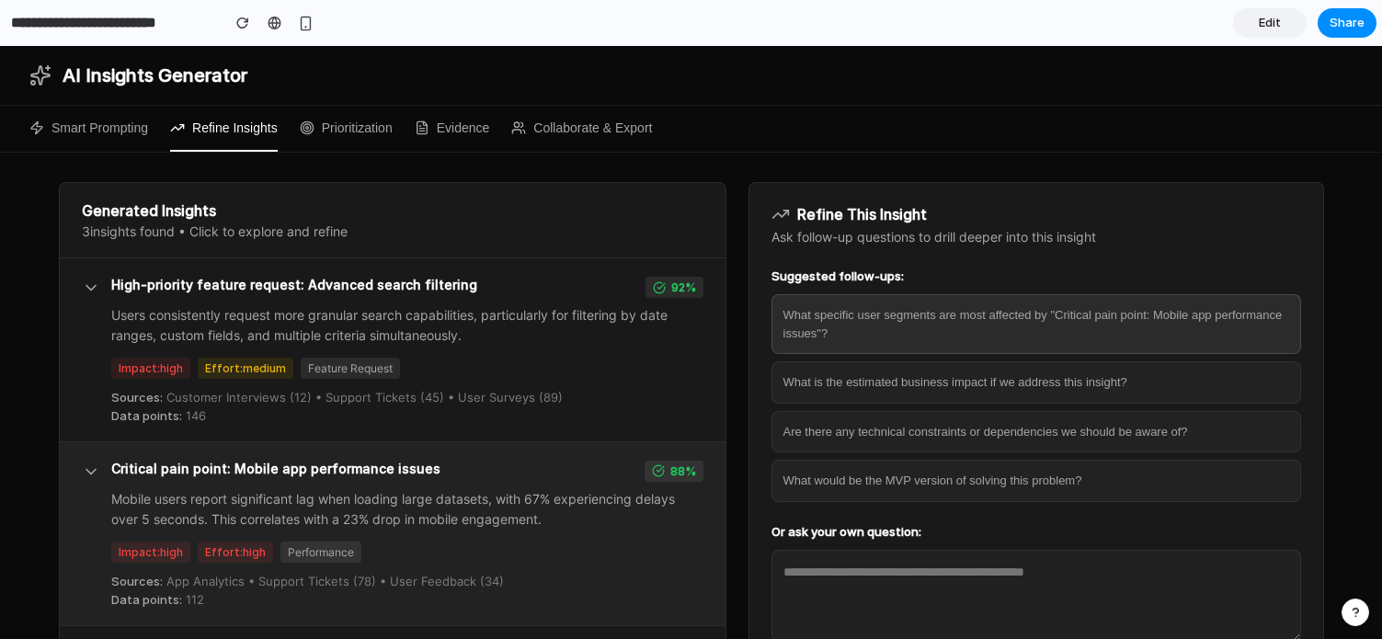
click at [897, 322] on button "What specific user segments are most affected by "Critical pain point: Mobile a…" at bounding box center [1037, 324] width 530 height 60
type textarea "**********"
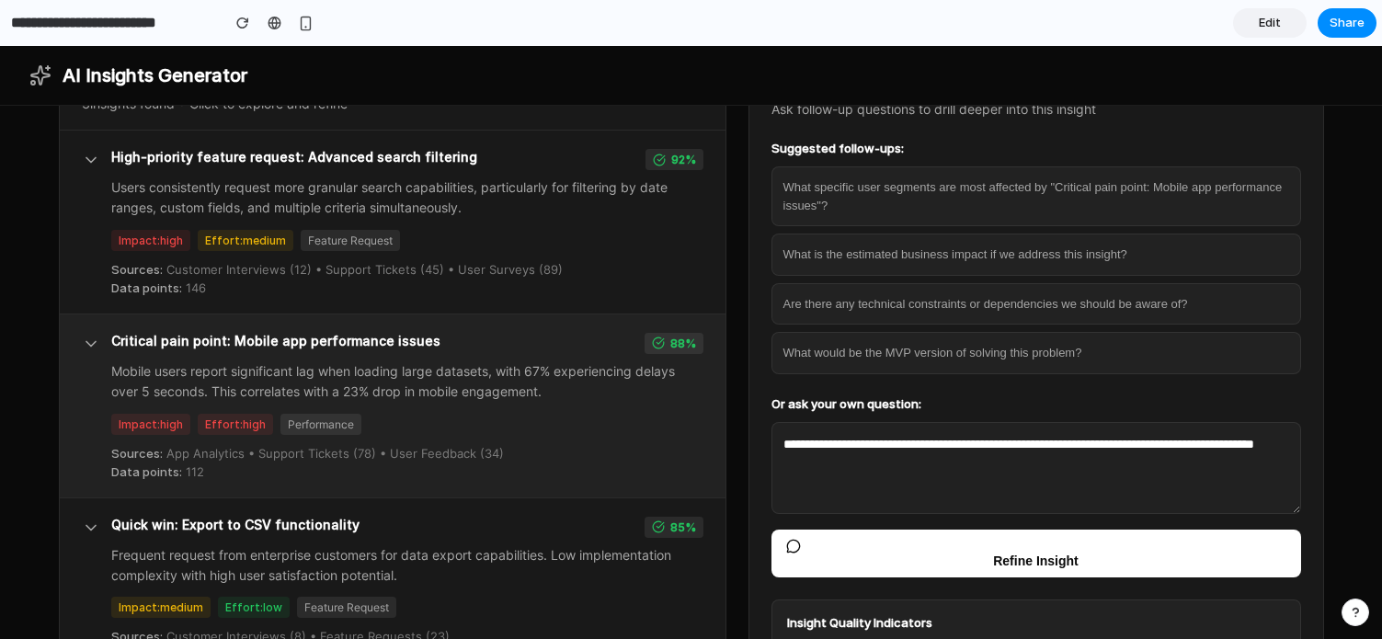
scroll to position [253, 0]
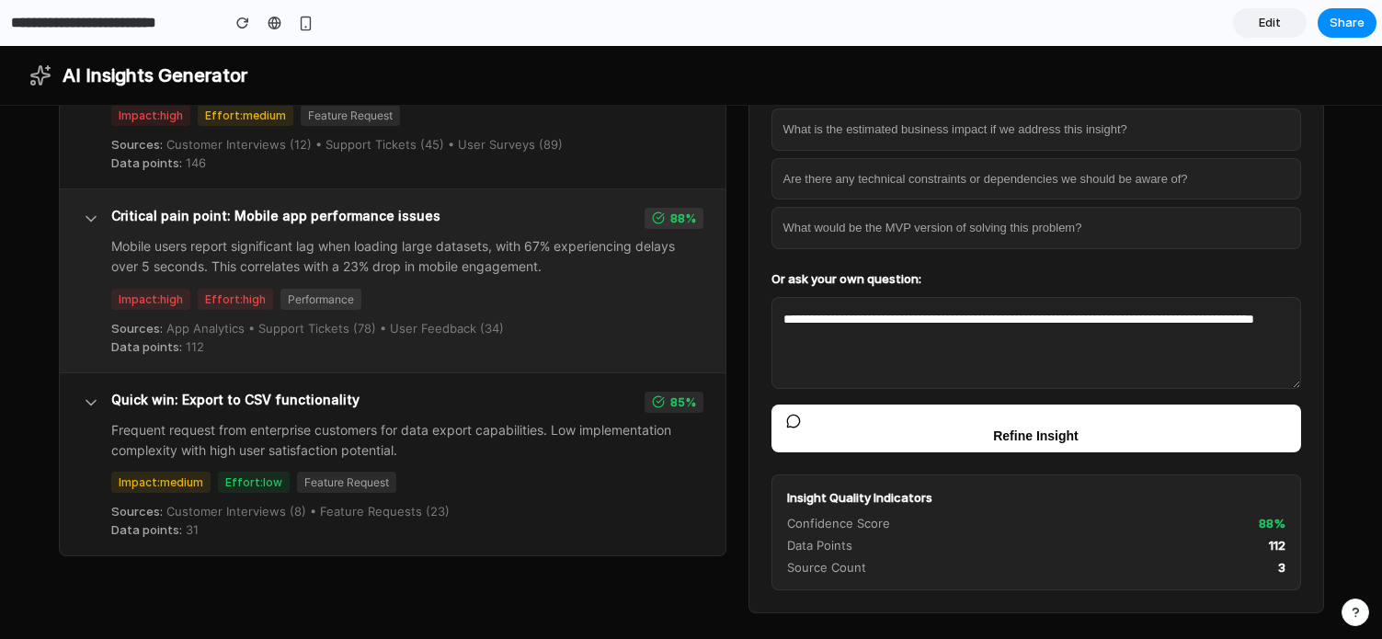
click at [1003, 421] on div "button" at bounding box center [1036, 421] width 500 height 15
click at [994, 433] on span "Refine Insight" at bounding box center [1036, 436] width 86 height 15
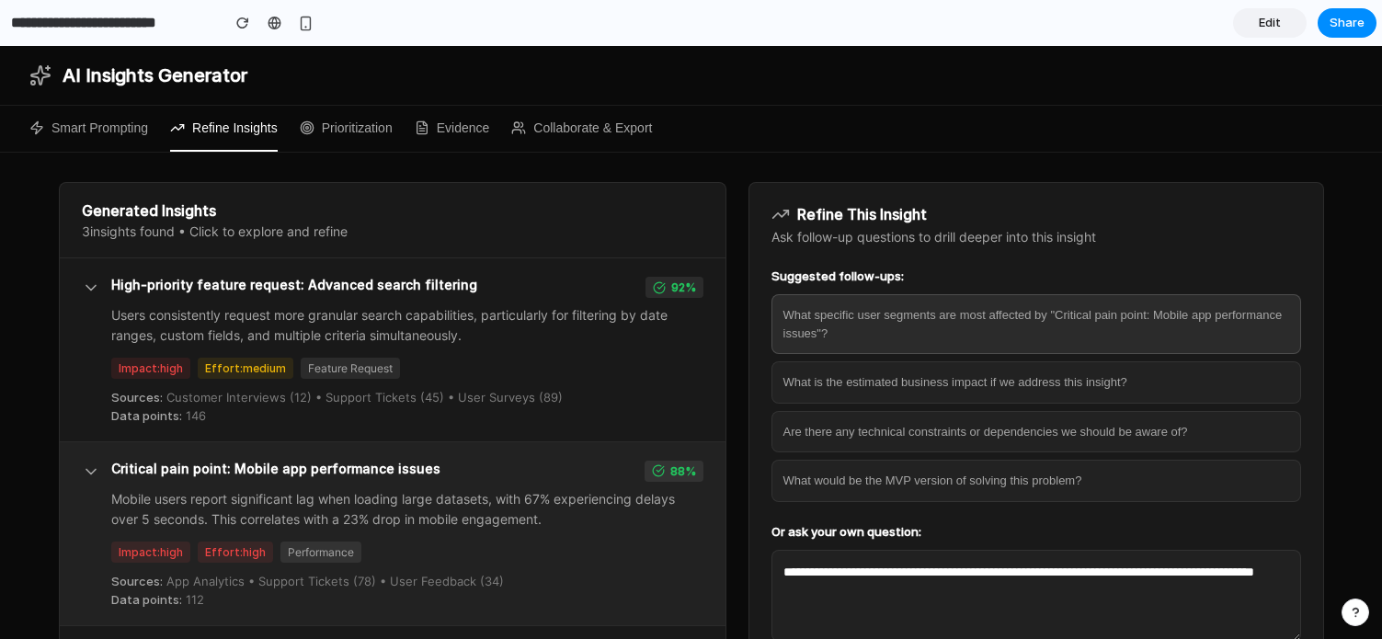
click at [962, 302] on button "What specific user segments are most affected by "Critical pain point: Mobile a…" at bounding box center [1037, 324] width 530 height 60
click at [923, 324] on button "What specific user segments are most affected by "Critical pain point: Mobile a…" at bounding box center [1037, 324] width 530 height 60
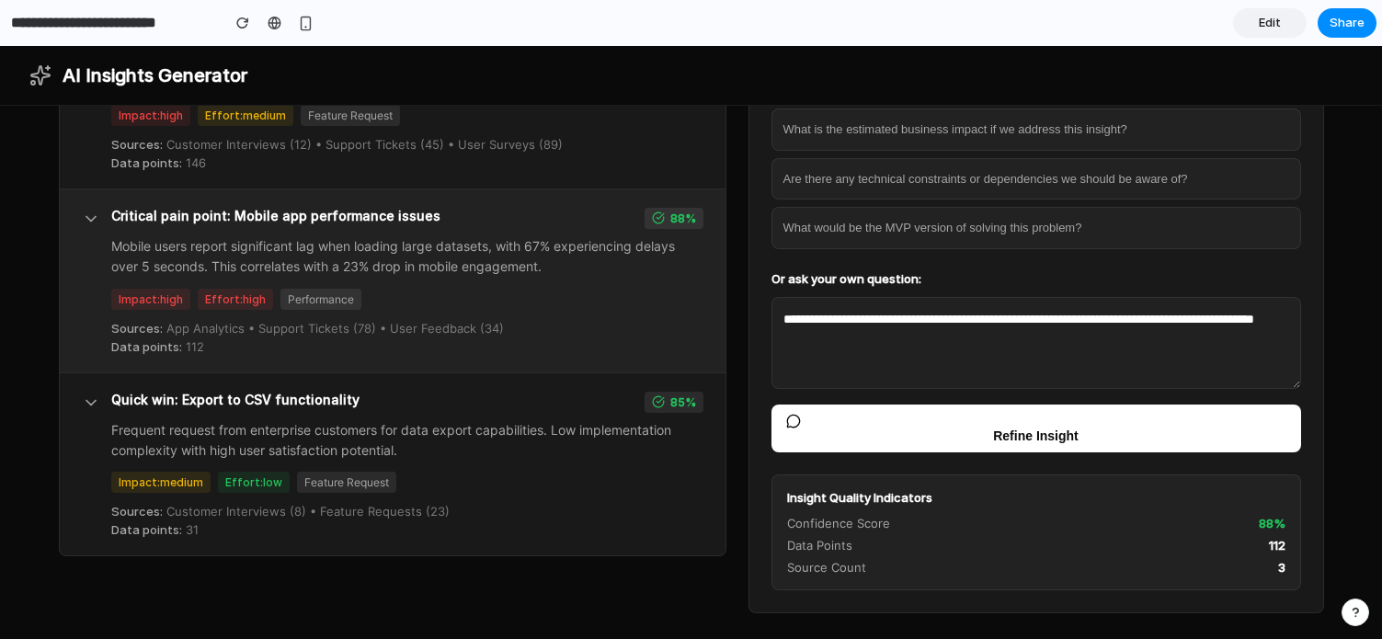
scroll to position [251, 0]
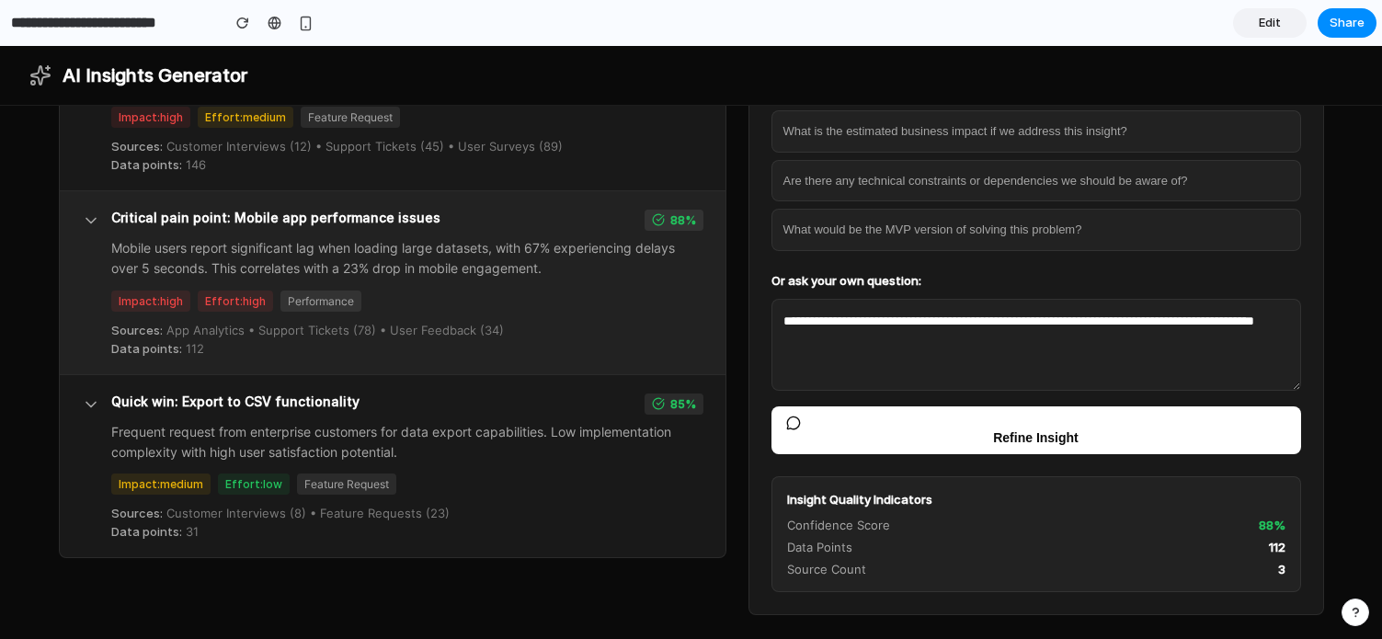
click at [926, 437] on button "Refine Insight" at bounding box center [1037, 431] width 530 height 48
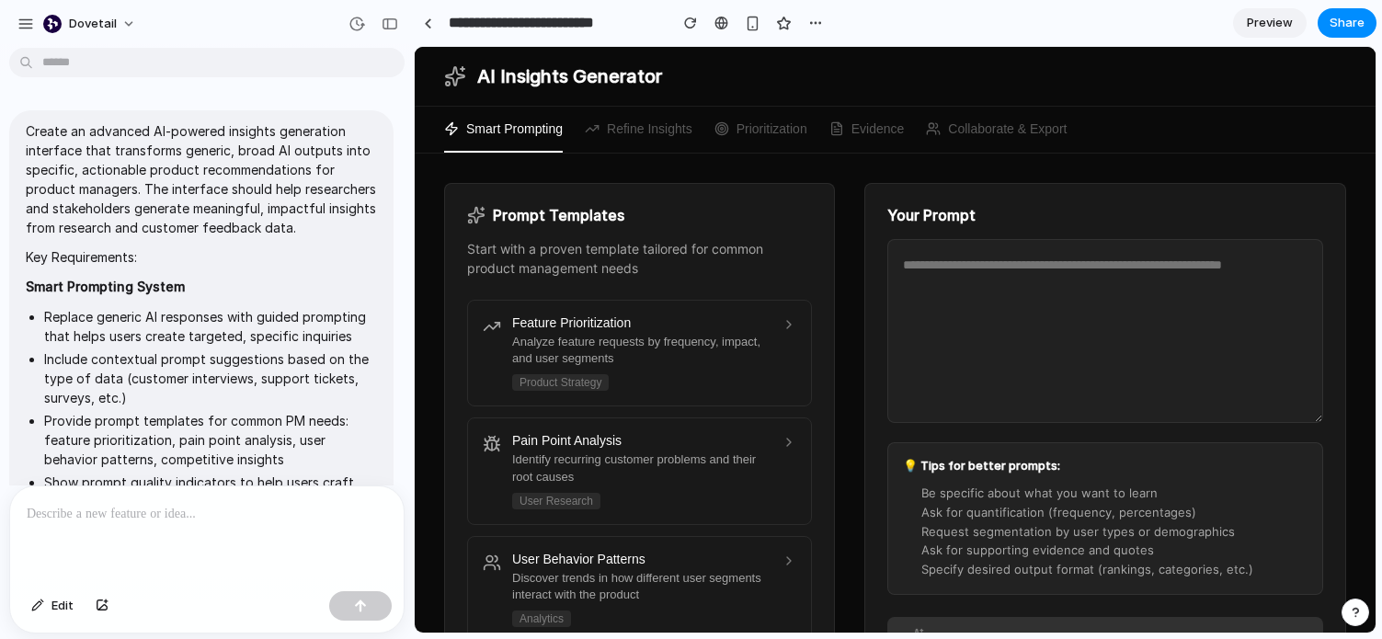
scroll to position [1510, 0]
